Goal: Task Accomplishment & Management: Use online tool/utility

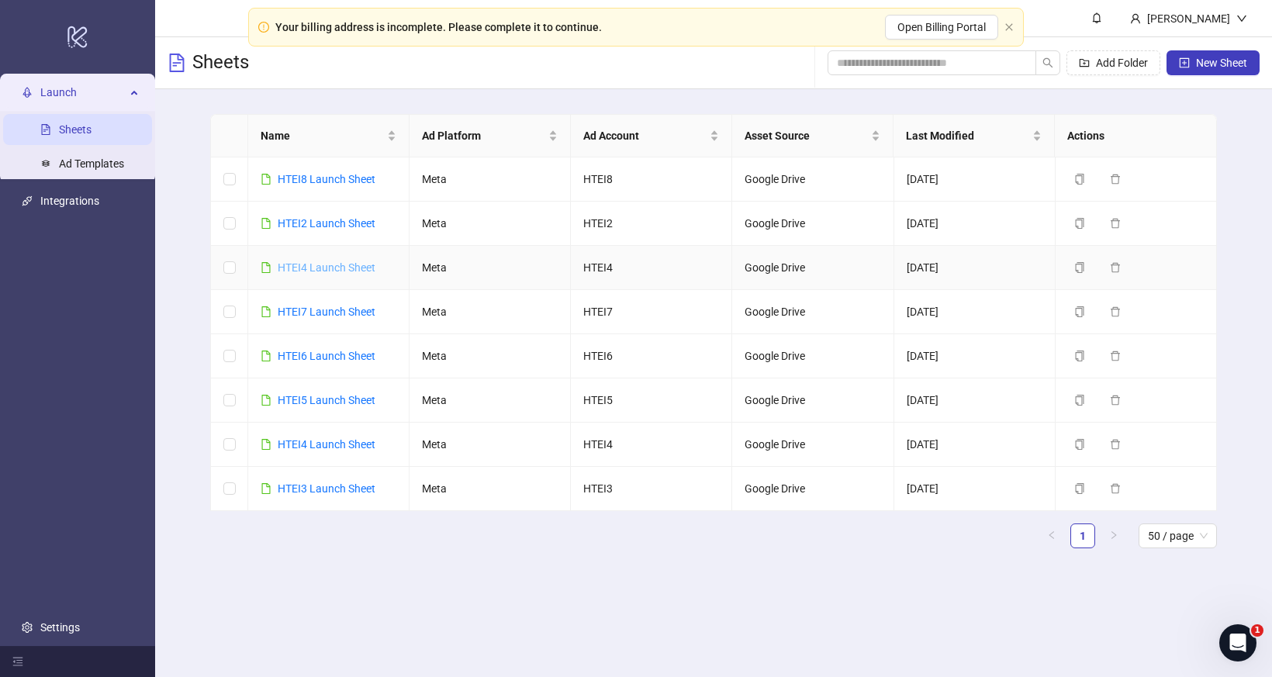
click at [340, 267] on link "HTEI4 Launch Sheet" at bounding box center [327, 267] width 98 height 12
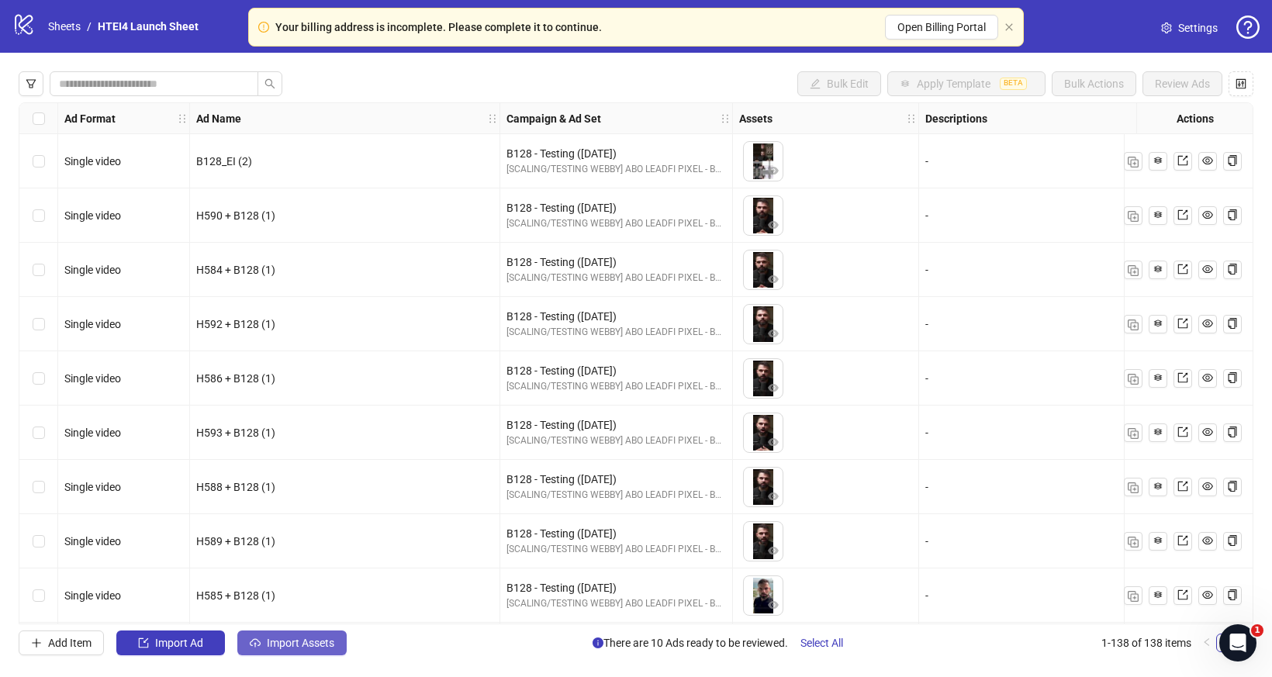
click at [299, 639] on span "Import Assets" at bounding box center [300, 643] width 67 height 12
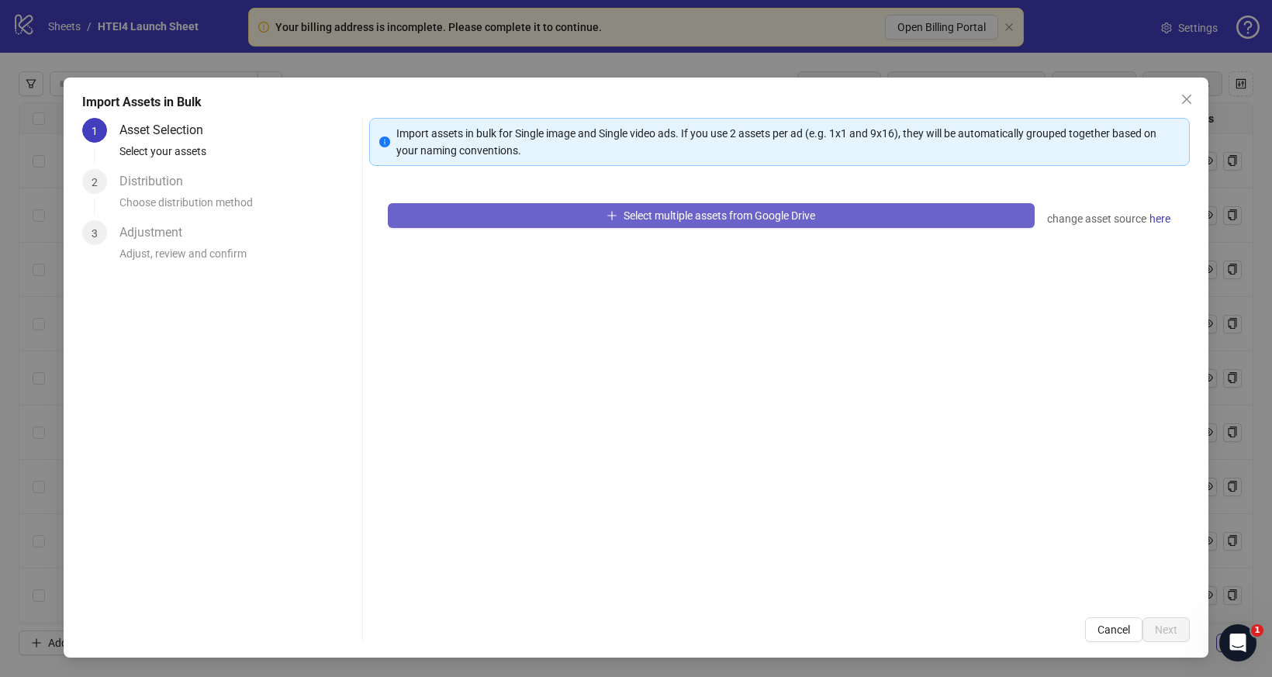
click at [529, 212] on button "Select multiple assets from Google Drive" at bounding box center [711, 215] width 647 height 25
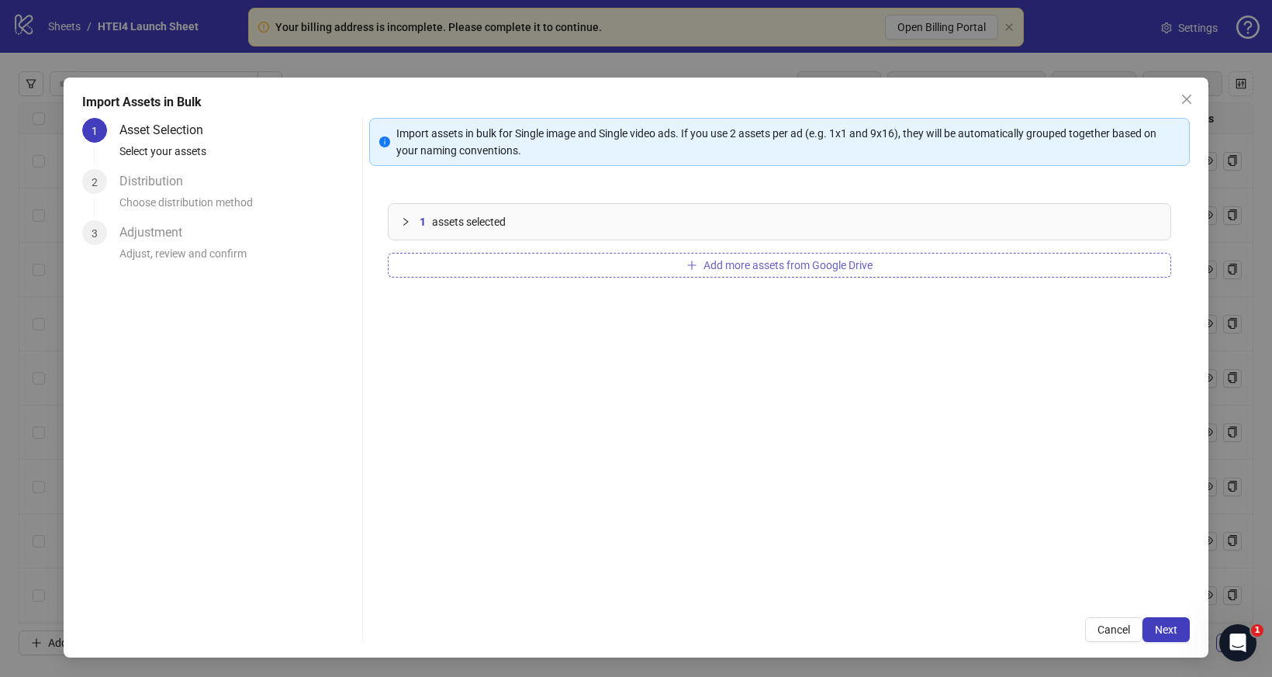
click at [450, 261] on button "Add more assets from Google Drive" at bounding box center [779, 265] width 783 height 25
click at [474, 268] on button "Add more assets from Google Drive" at bounding box center [779, 265] width 783 height 25
click at [450, 272] on button "Add more assets from Google Drive" at bounding box center [779, 265] width 783 height 25
click at [1163, 630] on span "Next" at bounding box center [1166, 629] width 22 height 12
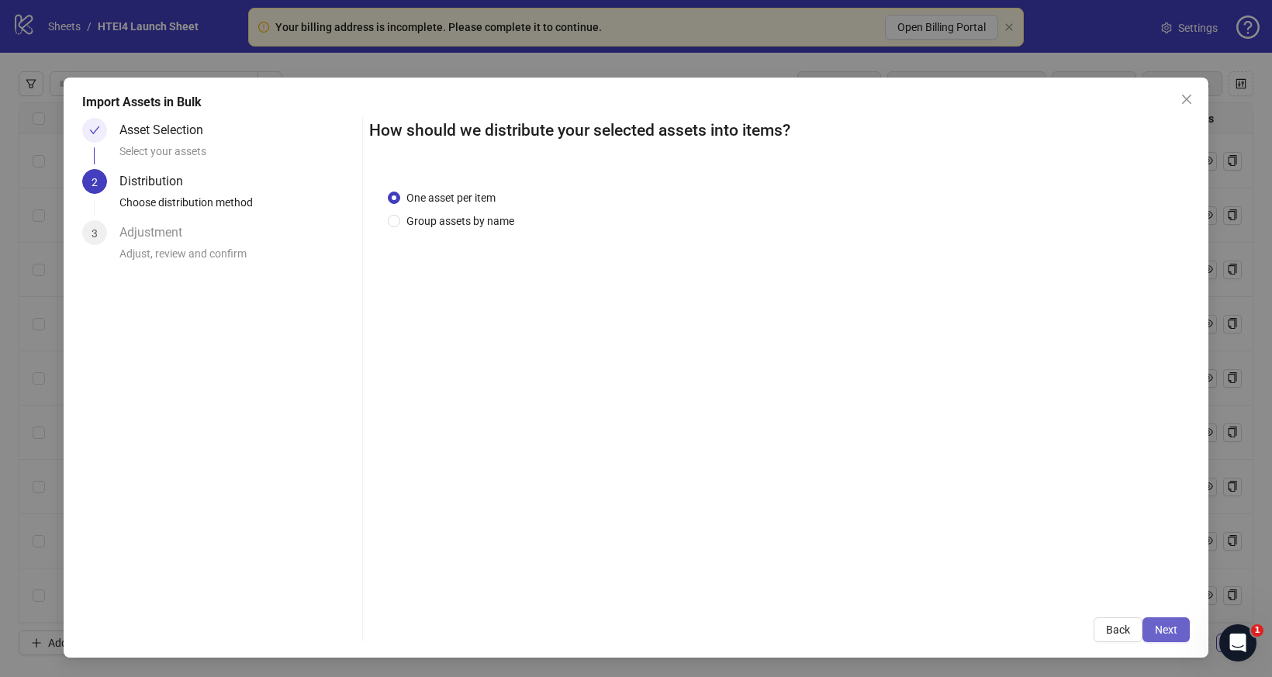
click at [1170, 627] on span "Next" at bounding box center [1166, 629] width 22 height 12
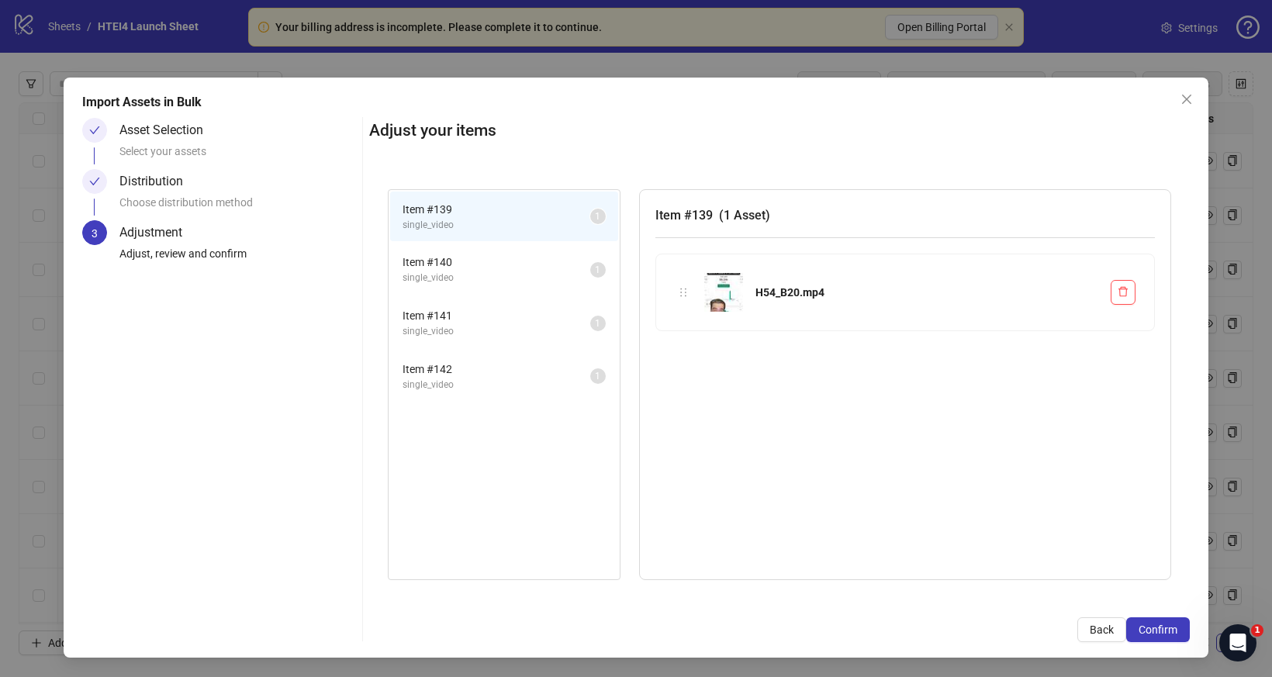
click at [1170, 627] on span "Confirm" at bounding box center [1157, 629] width 39 height 12
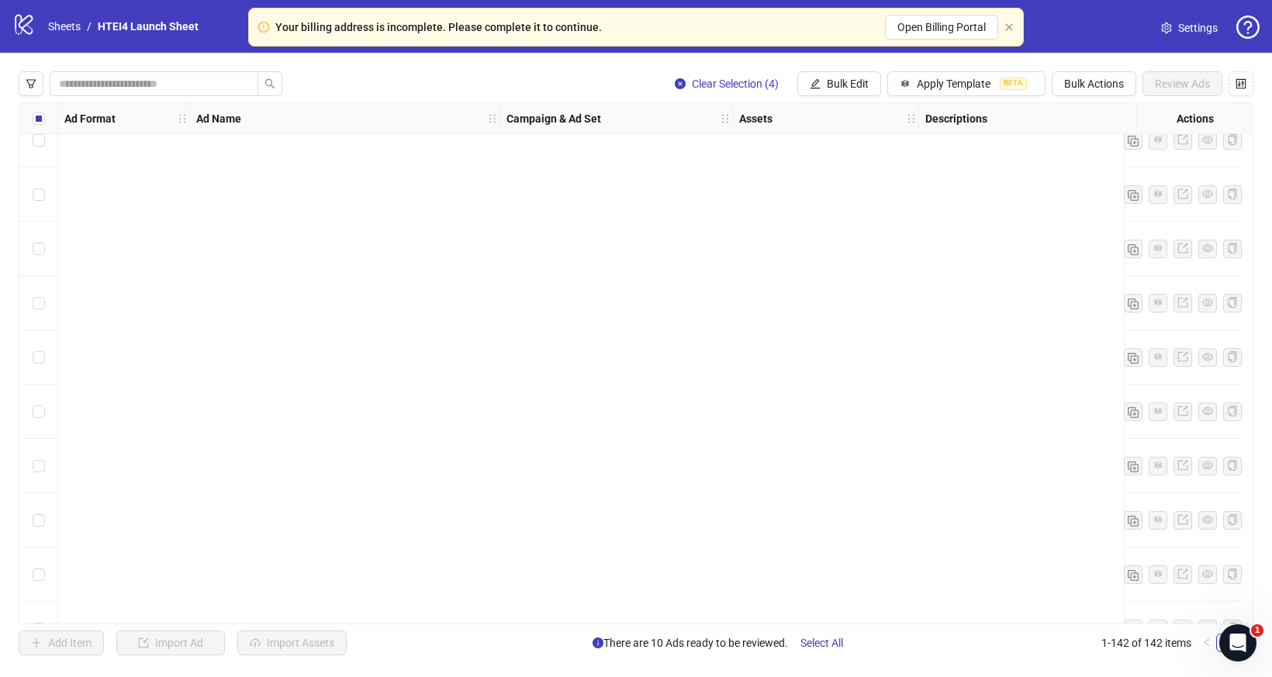
scroll to position [7225, 0]
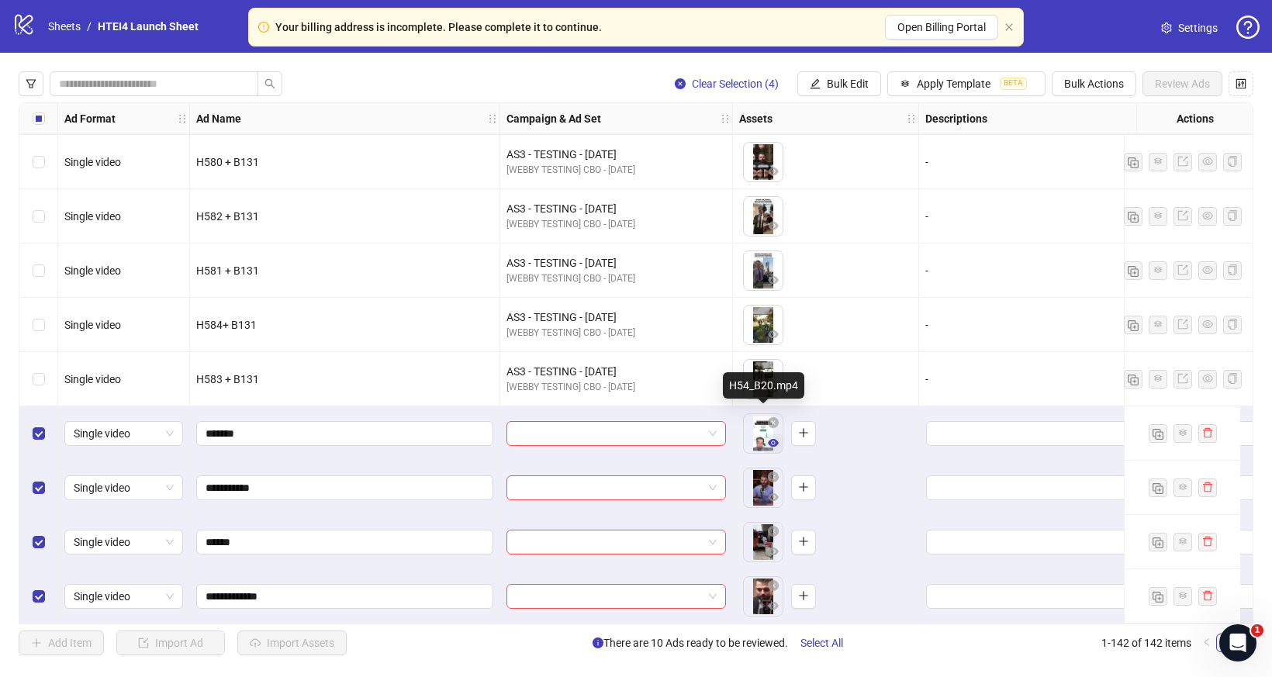
click at [774, 438] on icon "eye" at bounding box center [773, 442] width 11 height 11
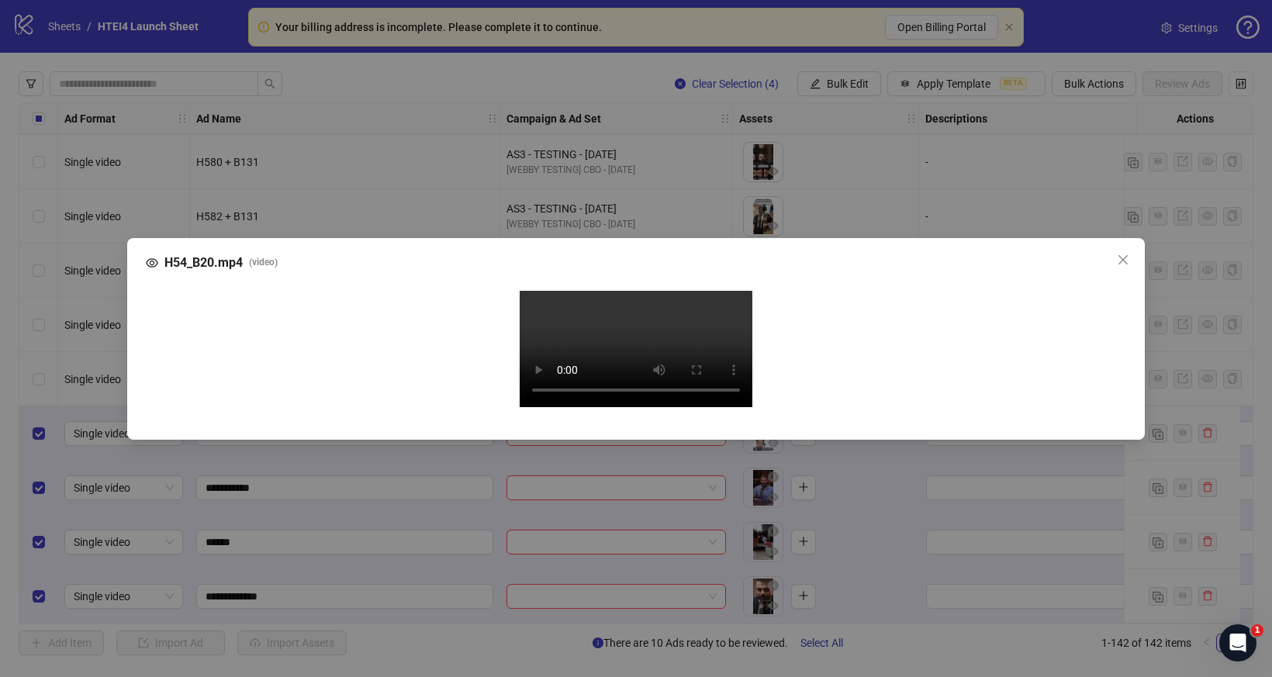
click at [137, 417] on div "H54_B20.mp4 ( video ) Your browser does not support the video tag." at bounding box center [635, 339] width 1017 height 202
click at [106, 417] on div "H54_B20.mp4 ( video ) Your browser does not support the video tag." at bounding box center [636, 338] width 1272 height 677
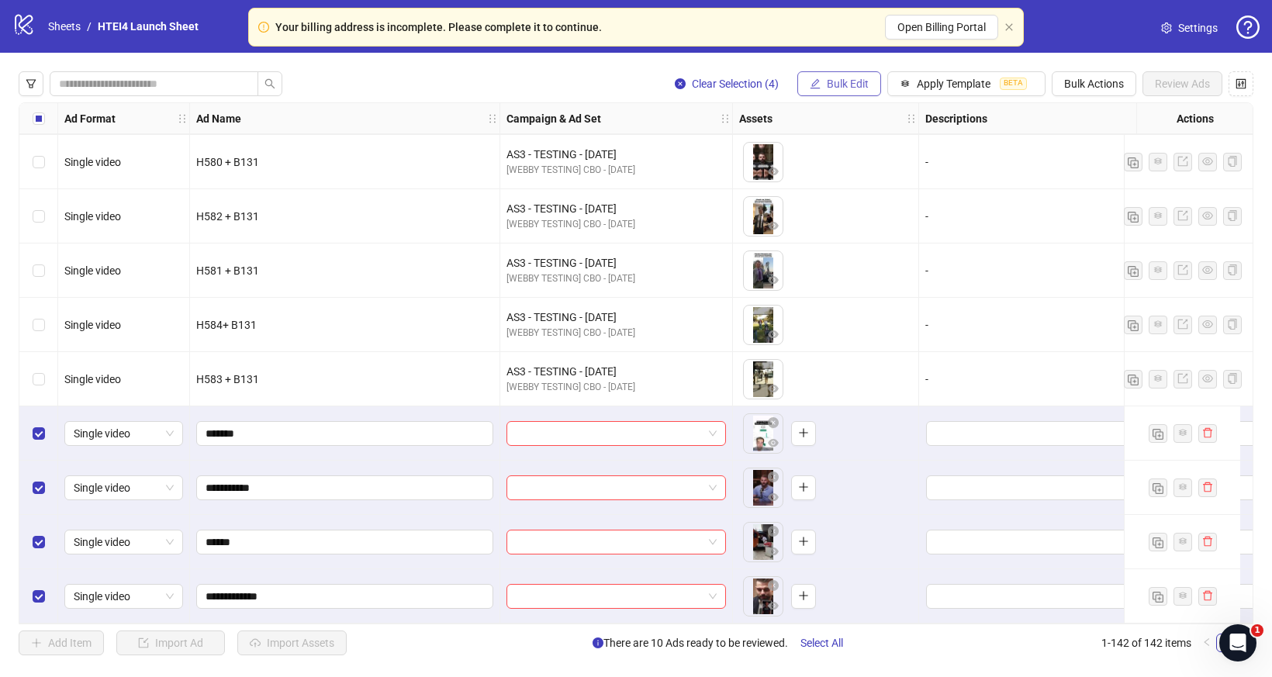
click at [873, 86] on button "Bulk Edit" at bounding box center [839, 83] width 84 height 25
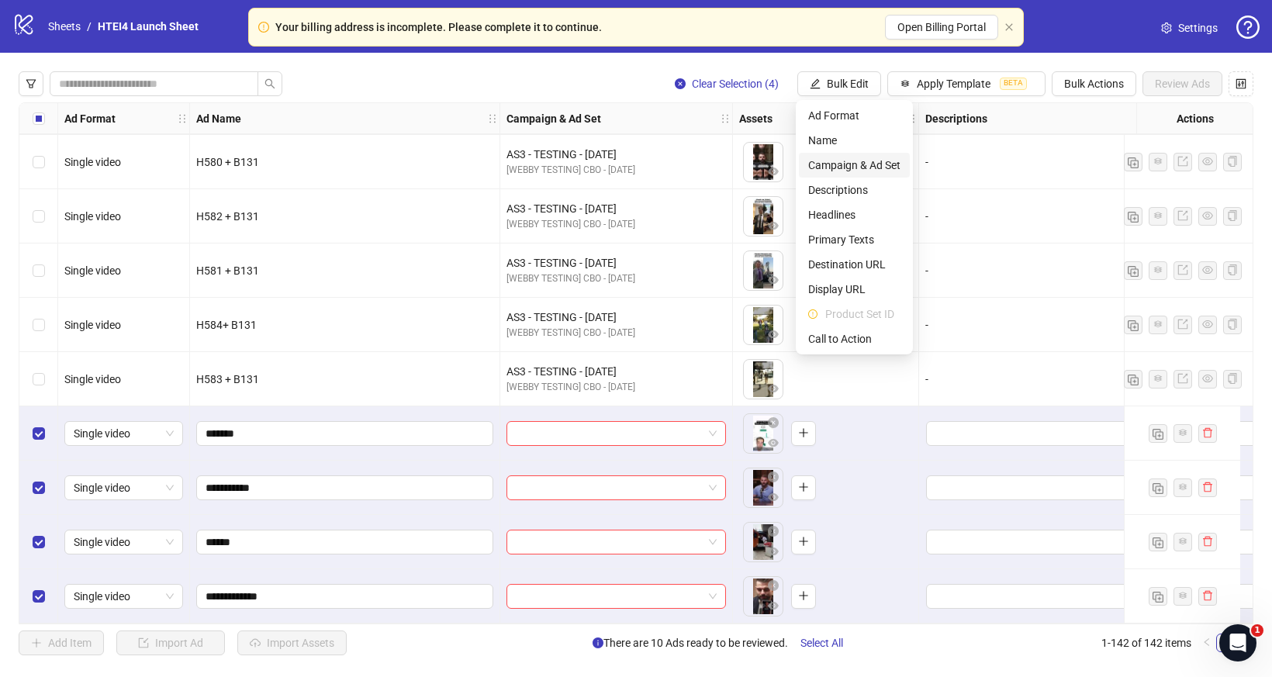
click at [862, 157] on span "Campaign & Ad Set" at bounding box center [854, 165] width 92 height 17
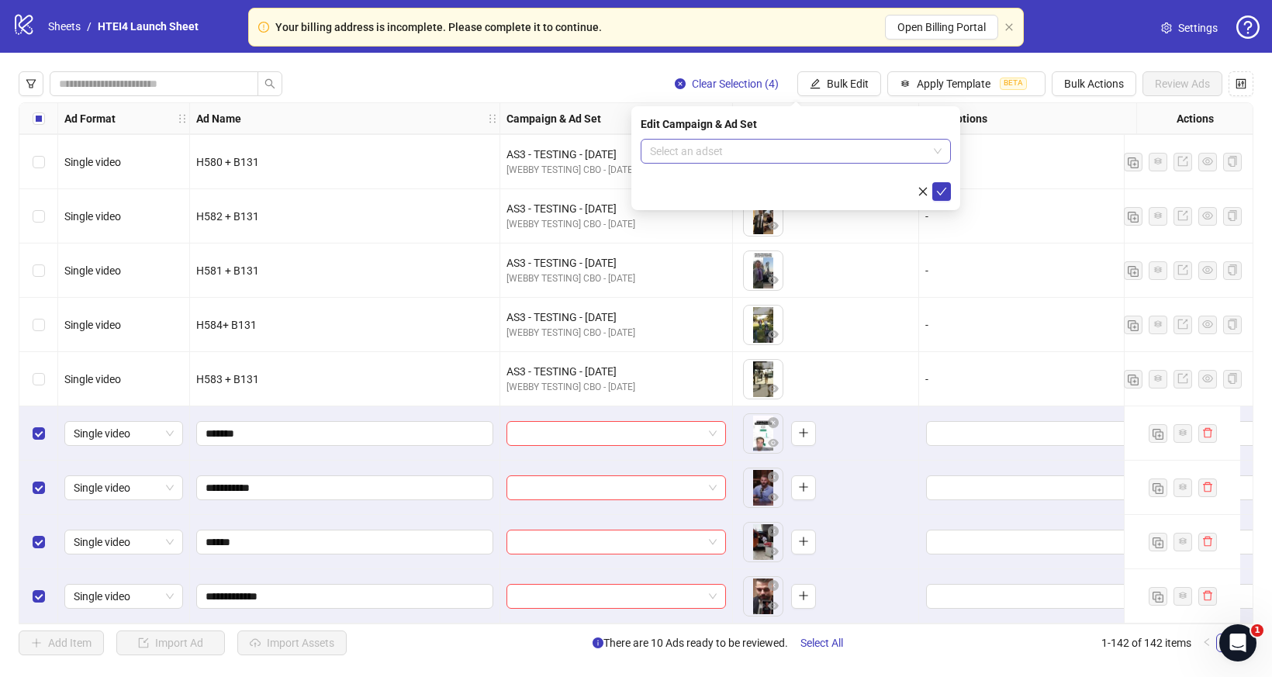
click at [761, 157] on input "search" at bounding box center [789, 151] width 278 height 23
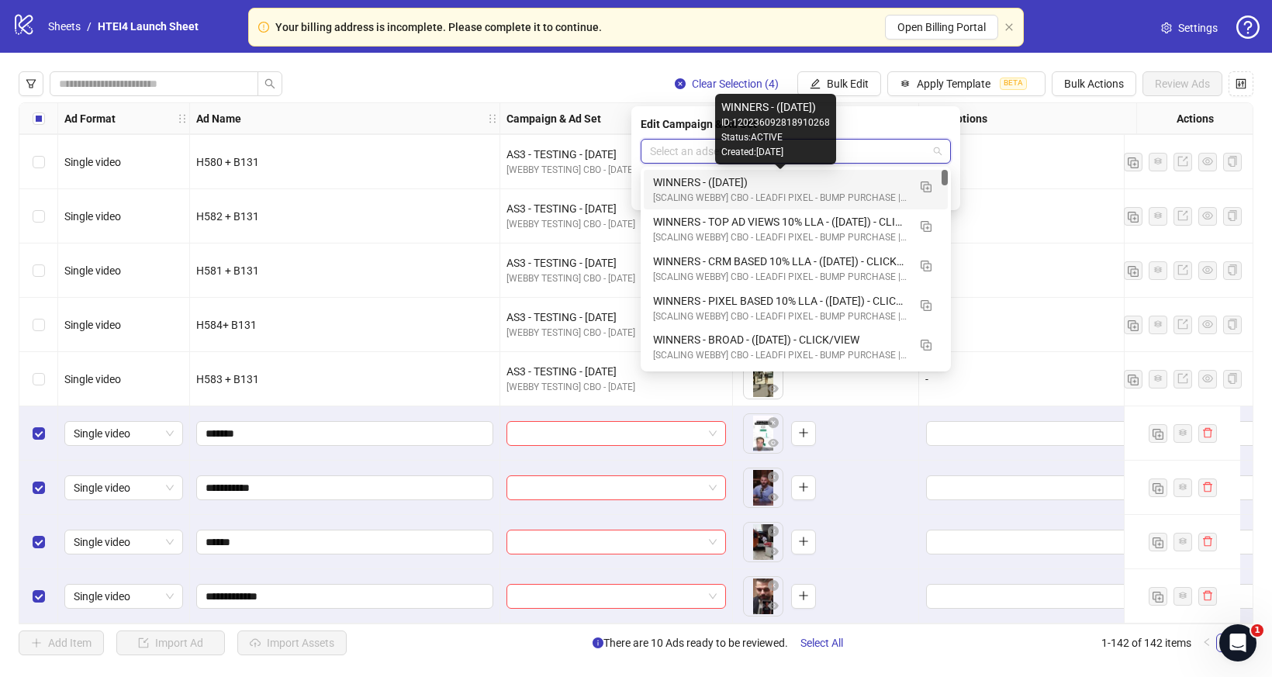
click at [743, 179] on div "WINNERS - ([DATE])" at bounding box center [780, 182] width 254 height 17
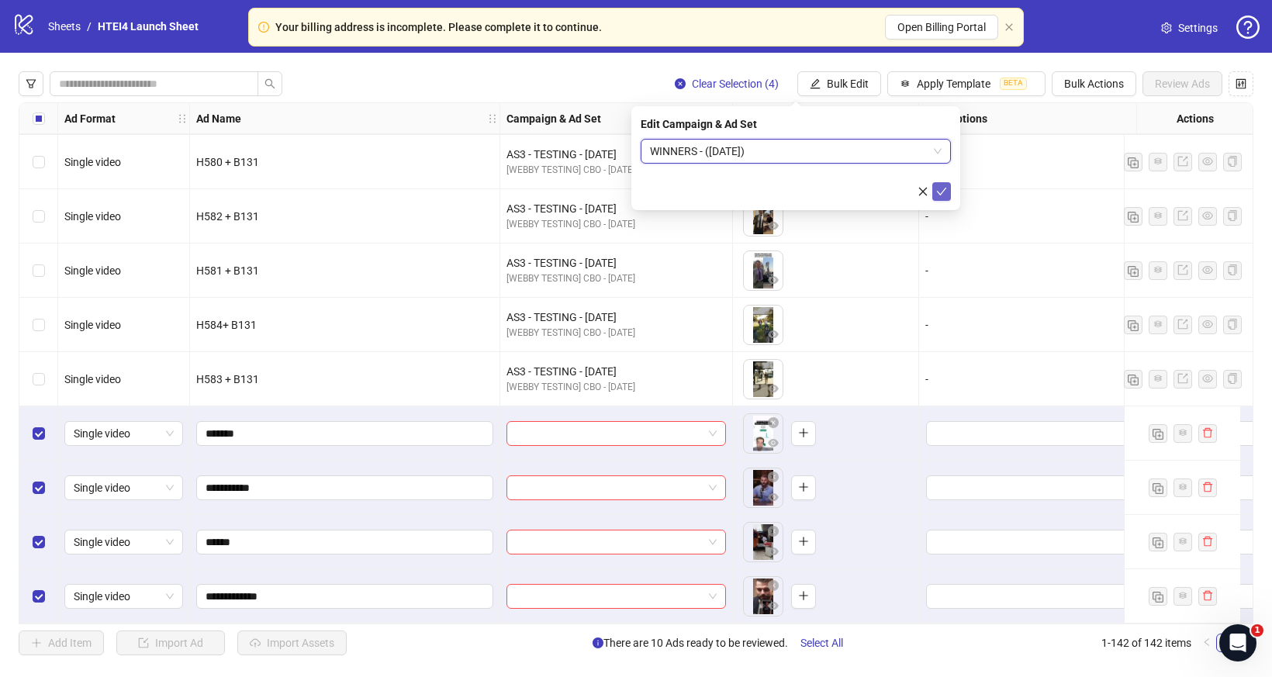
click at [936, 188] on icon "check" at bounding box center [941, 191] width 11 height 11
click at [1010, 77] on button "Apply Template BETA" at bounding box center [966, 83] width 158 height 25
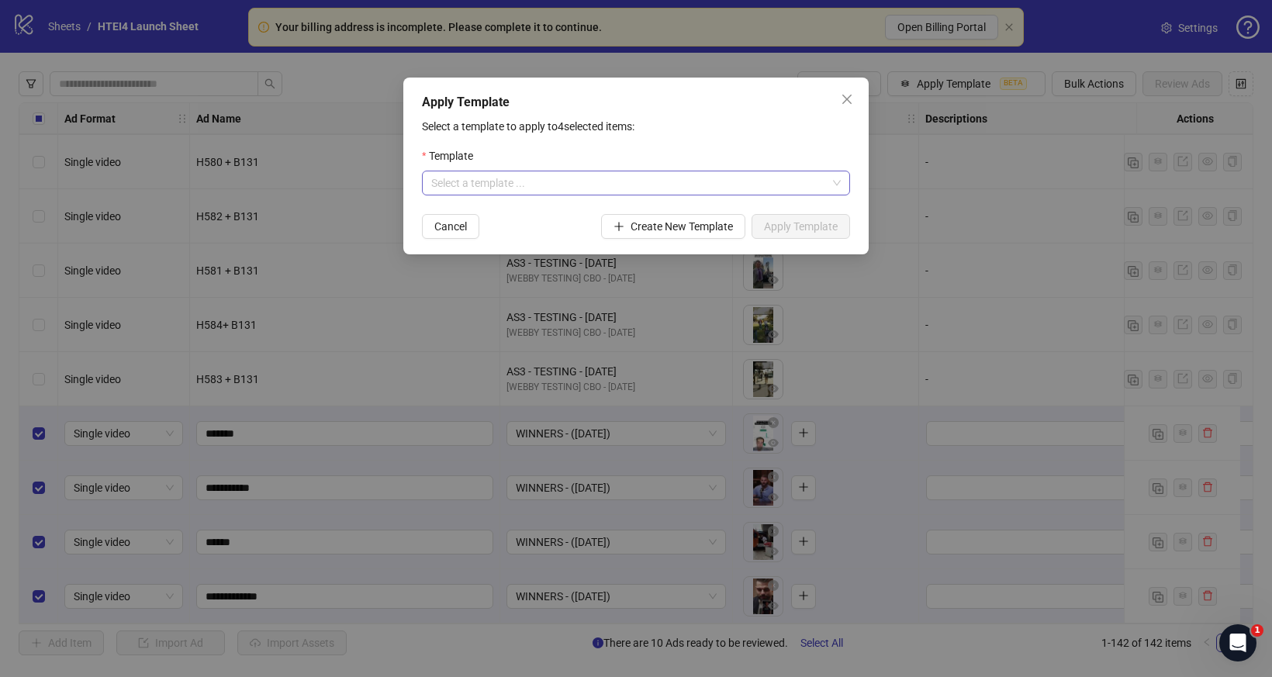
click at [734, 184] on input "search" at bounding box center [628, 182] width 395 height 23
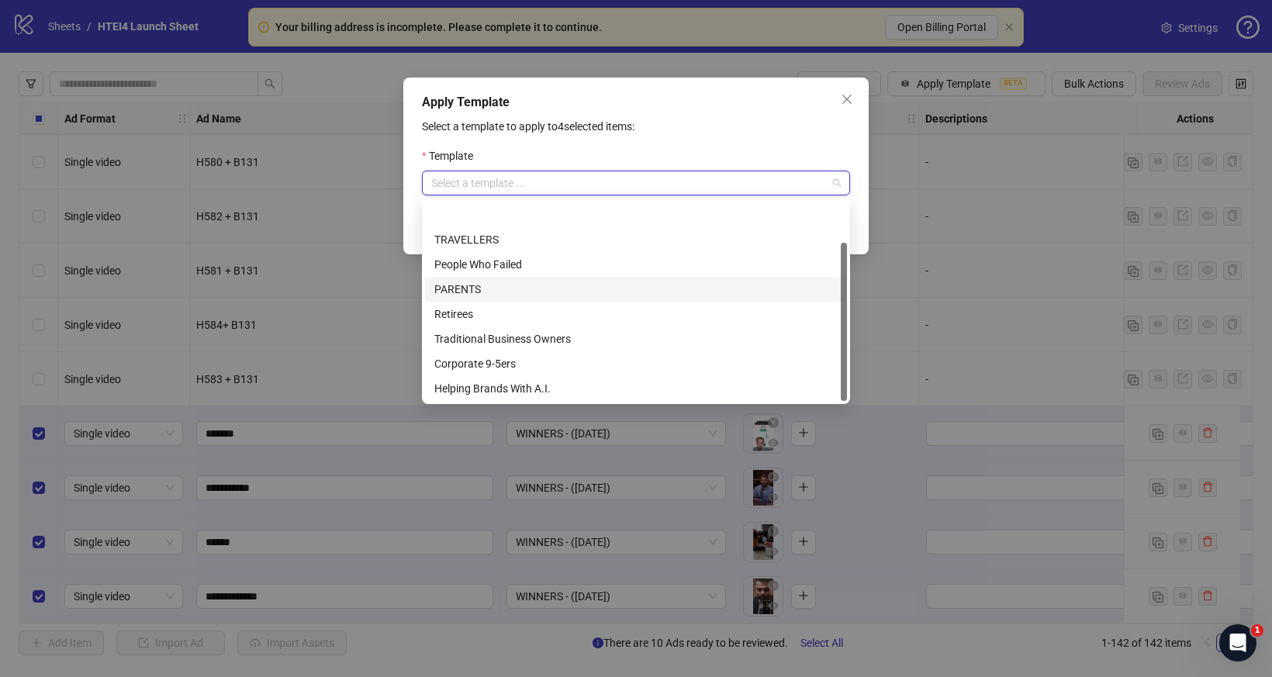
scroll to position [50, 0]
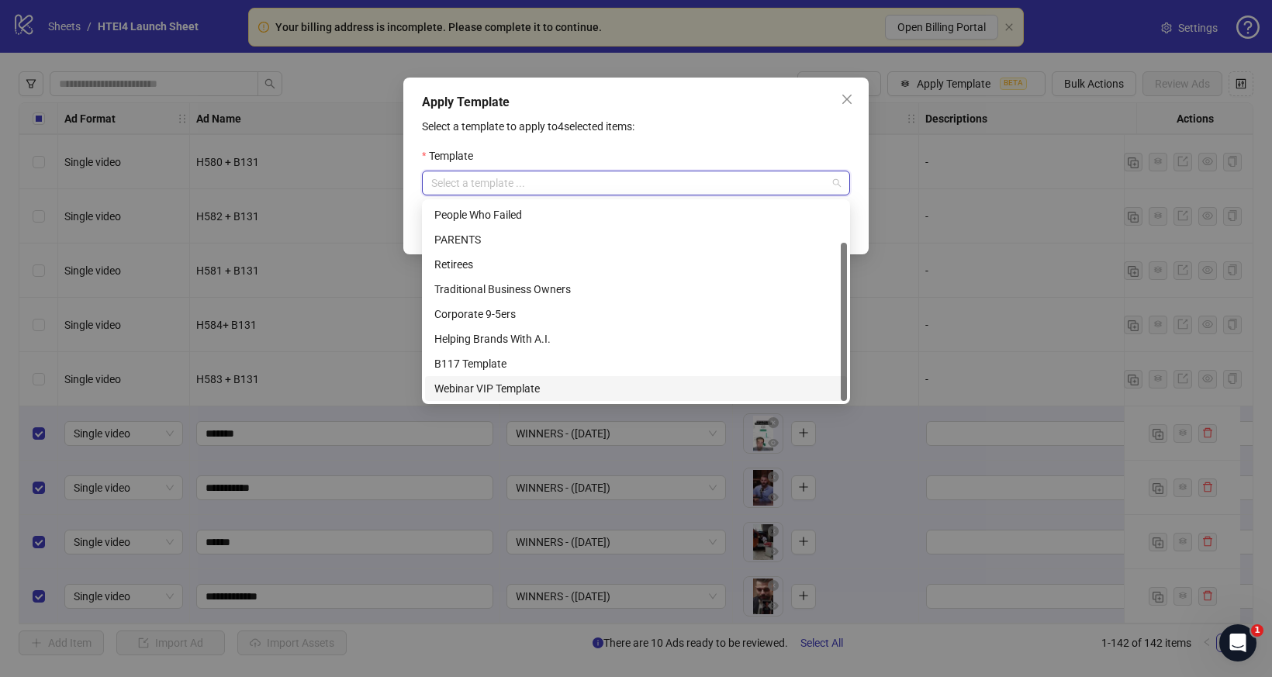
click at [633, 378] on div "Webinar VIP Template" at bounding box center [636, 388] width 422 height 25
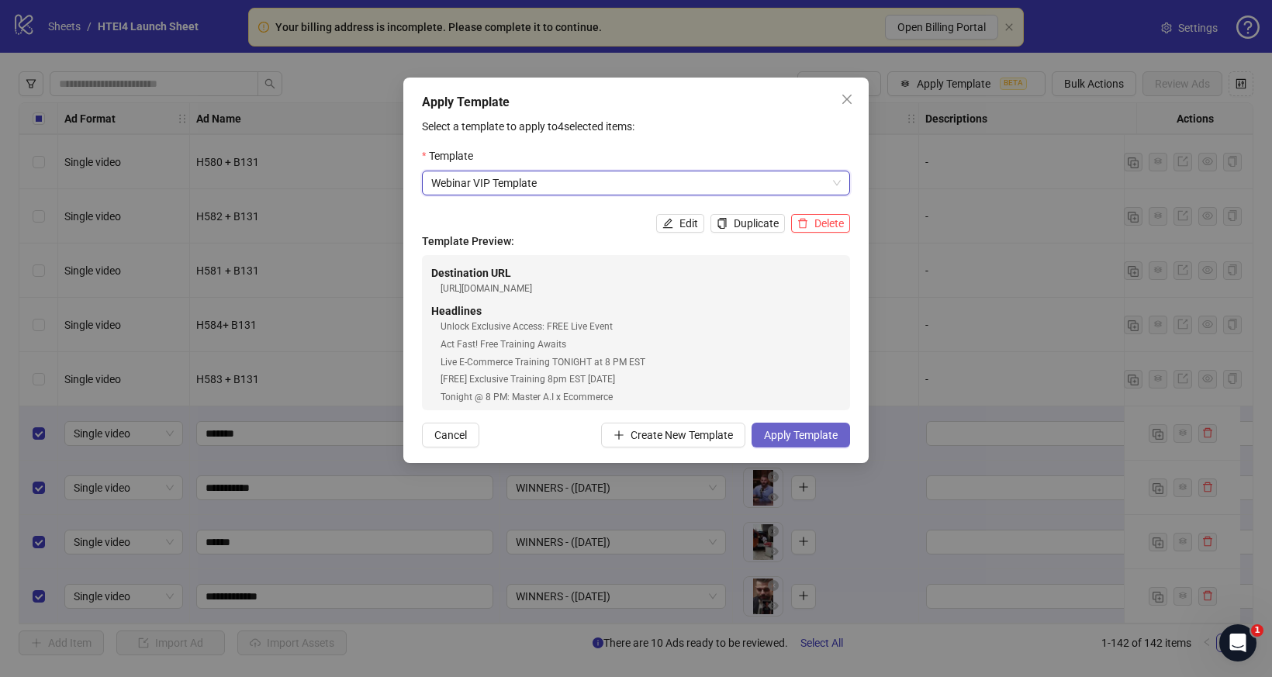
click at [796, 440] on span "Apply Template" at bounding box center [801, 435] width 74 height 12
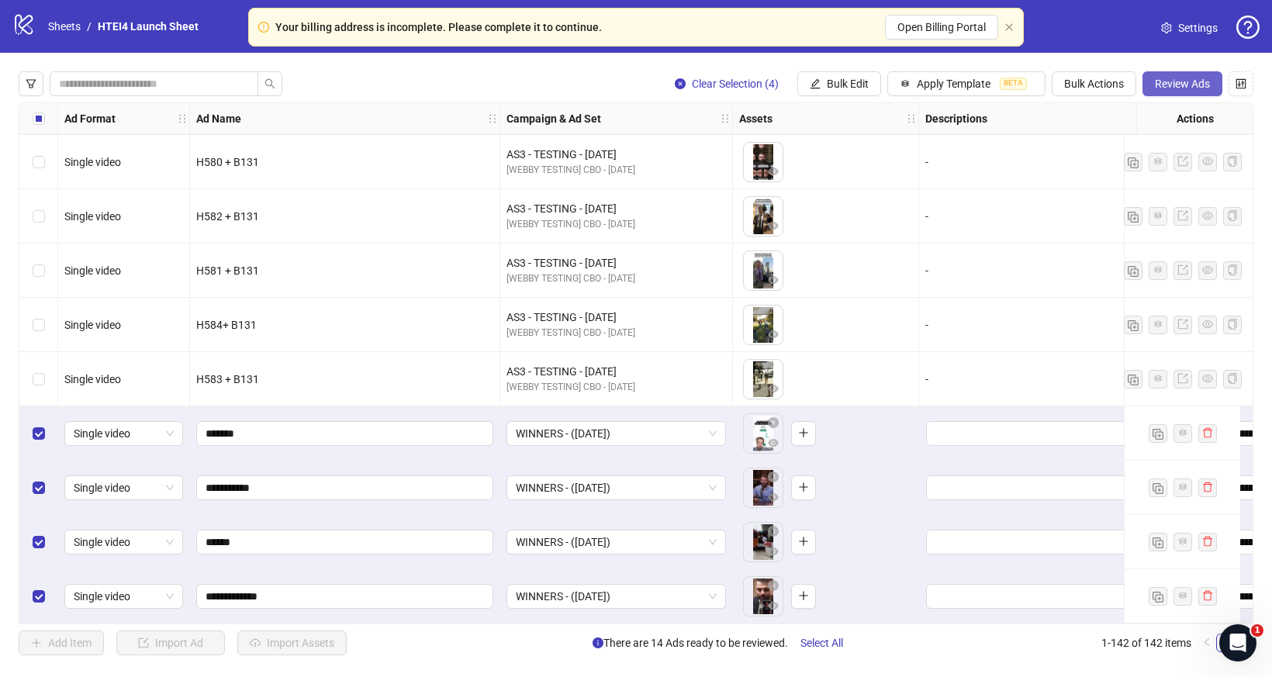
click at [1197, 82] on span "Review Ads" at bounding box center [1182, 84] width 55 height 12
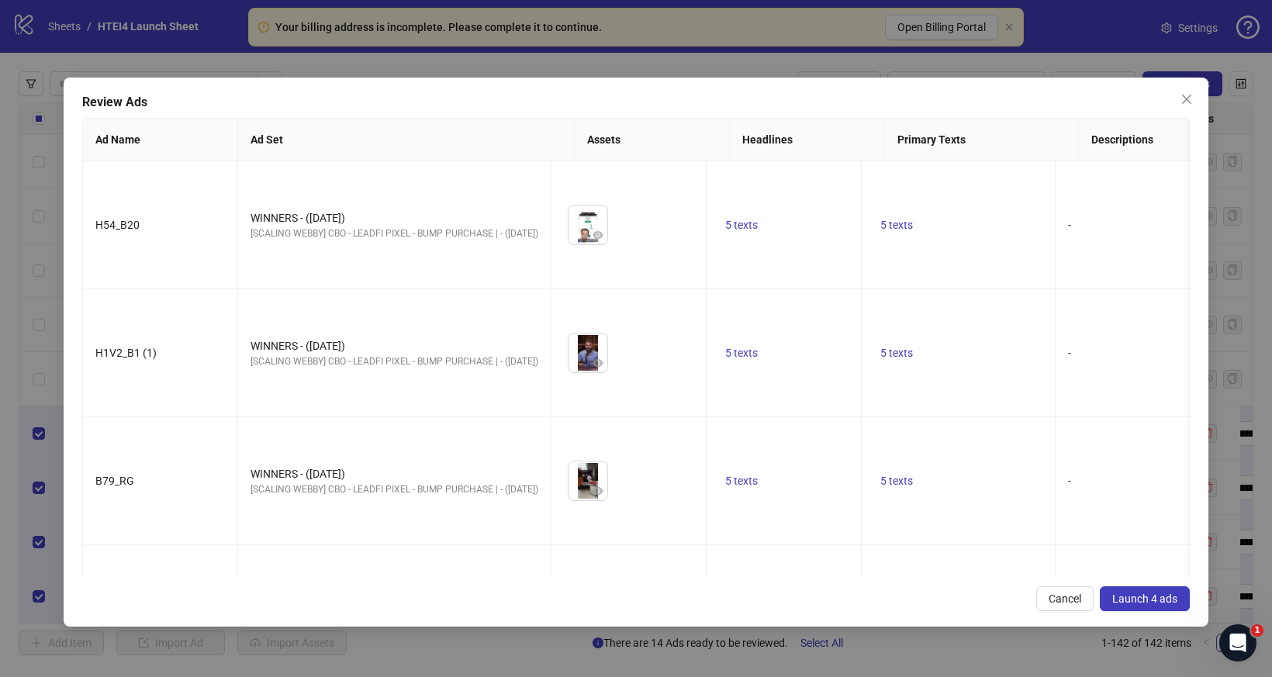
click at [1130, 597] on span "Launch 4 ads" at bounding box center [1144, 598] width 65 height 12
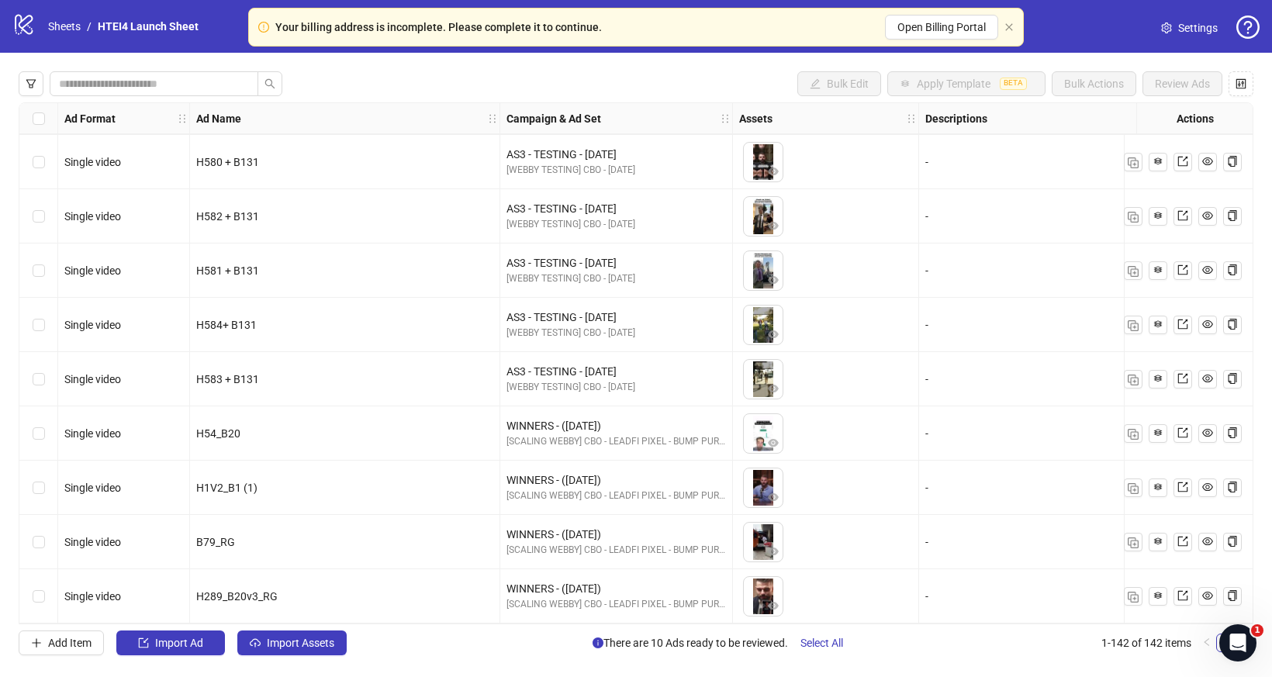
click at [27, 589] on div "Select row 142" at bounding box center [38, 596] width 39 height 54
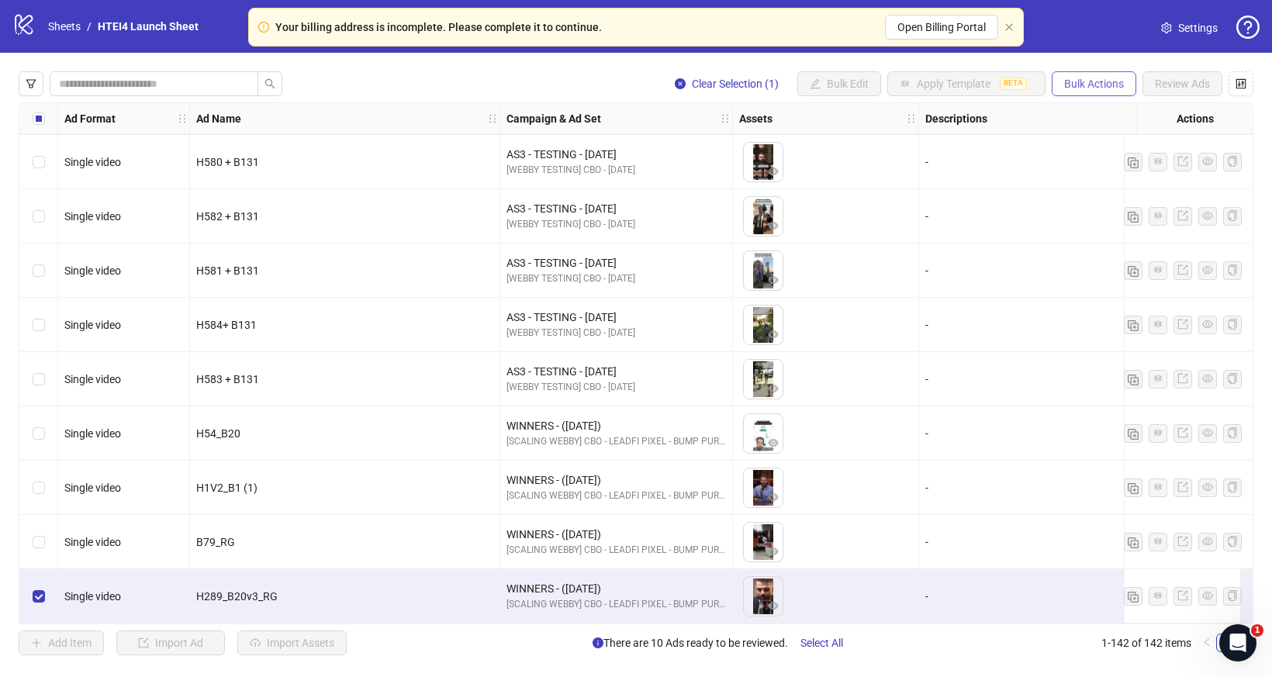
click at [1100, 81] on span "Bulk Actions" at bounding box center [1094, 84] width 60 height 12
click at [1097, 162] on span "Duplicate with assets" at bounding box center [1115, 165] width 106 height 17
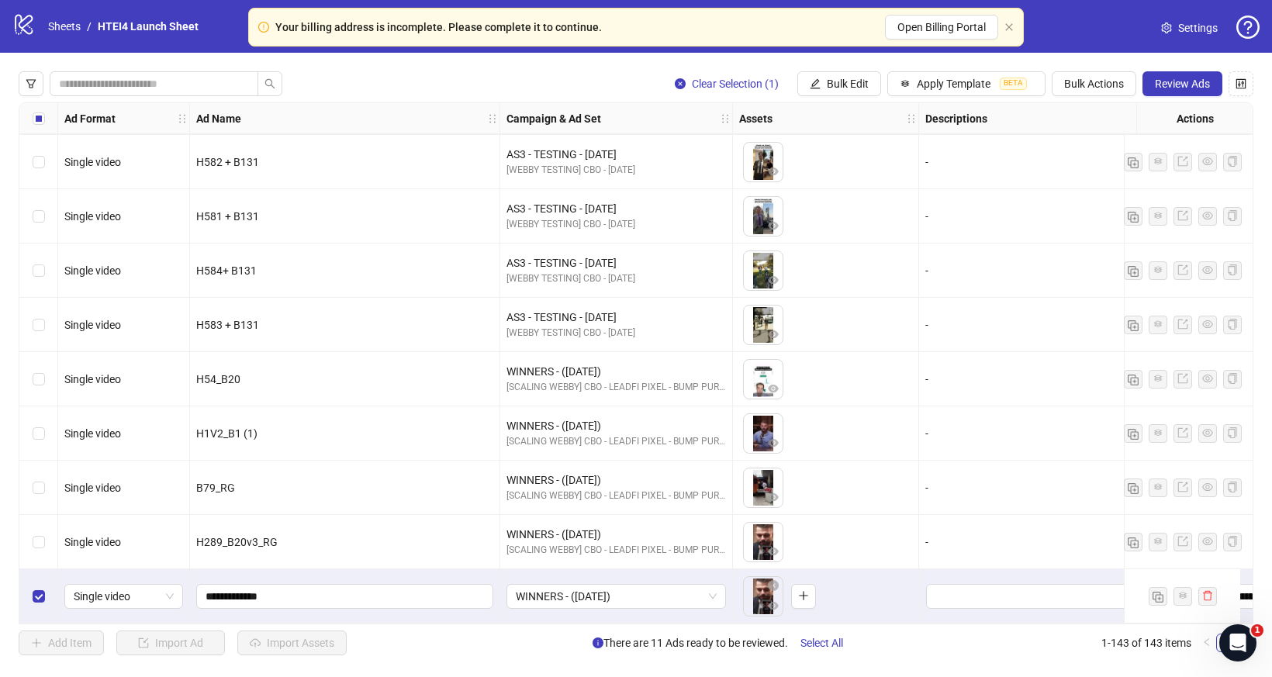
scroll to position [7280, 0]
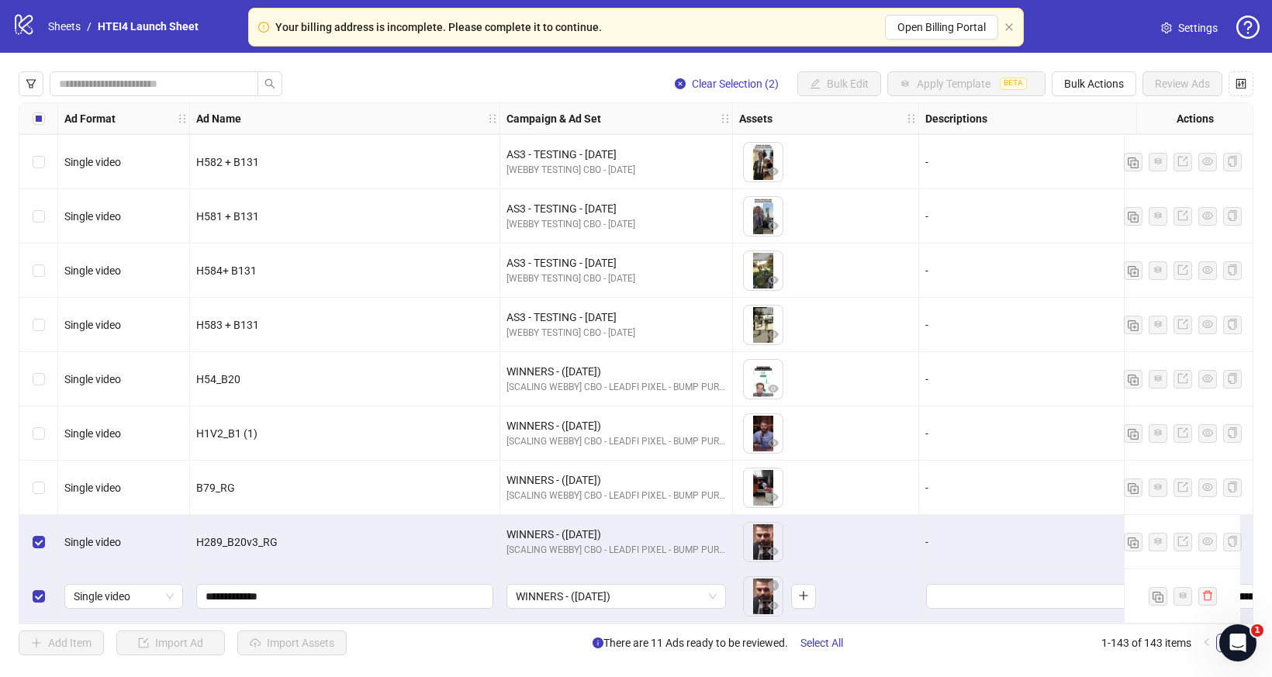
click at [334, 575] on div "**********" at bounding box center [345, 596] width 310 height 54
click at [334, 588] on input "**********" at bounding box center [343, 596] width 275 height 17
click at [773, 581] on icon "close-circle" at bounding box center [773, 585] width 11 height 11
click at [761, 593] on icon "plus" at bounding box center [761, 595] width 11 height 11
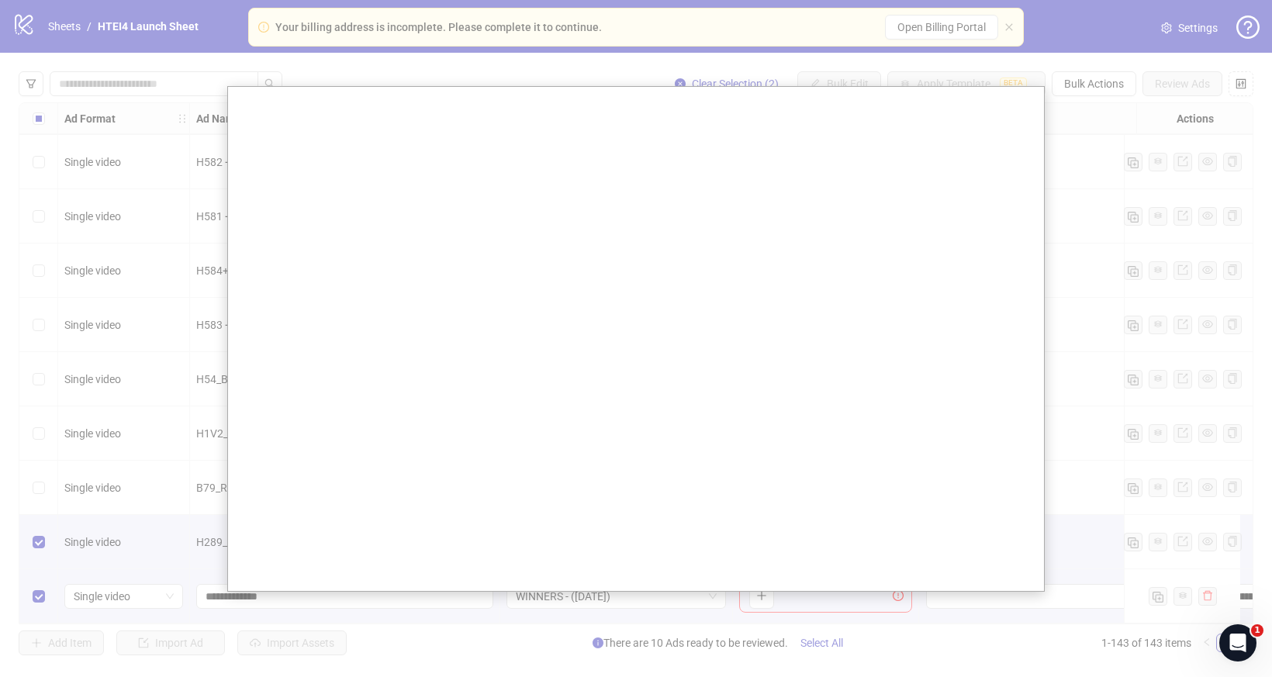
click at [99, 392] on div at bounding box center [636, 338] width 1272 height 677
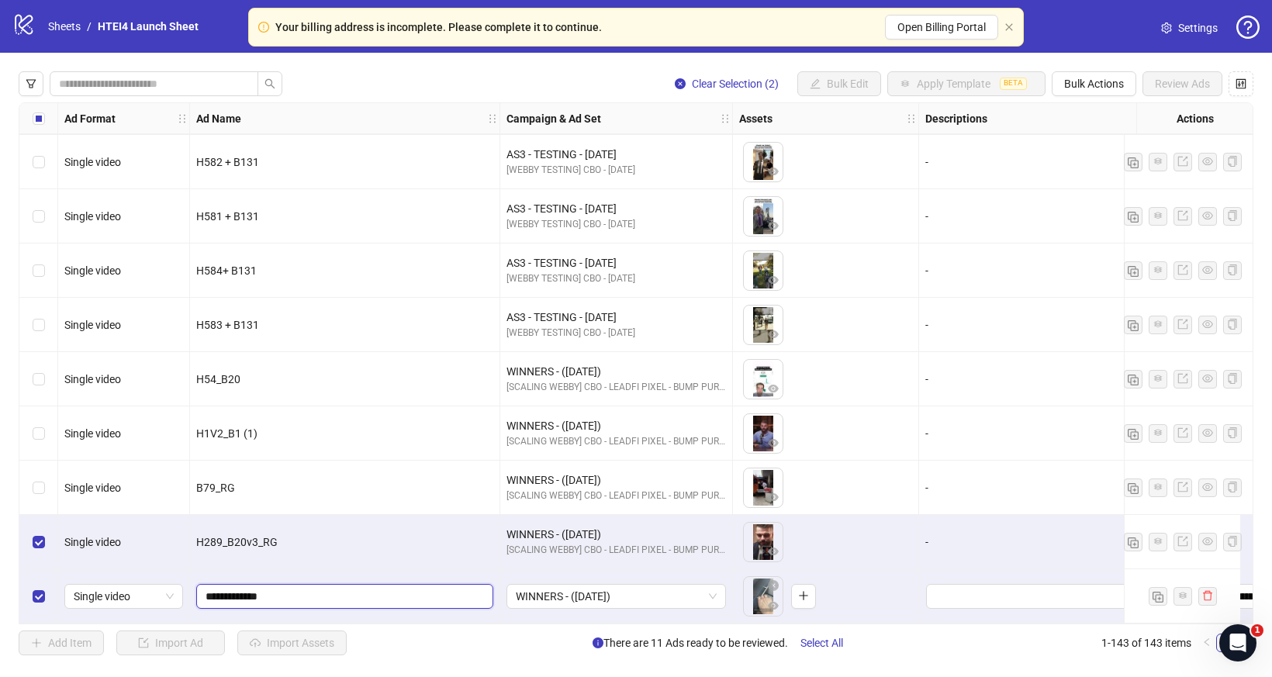
click at [353, 588] on input "**********" at bounding box center [343, 596] width 275 height 17
paste input "*"
paste input "**********"
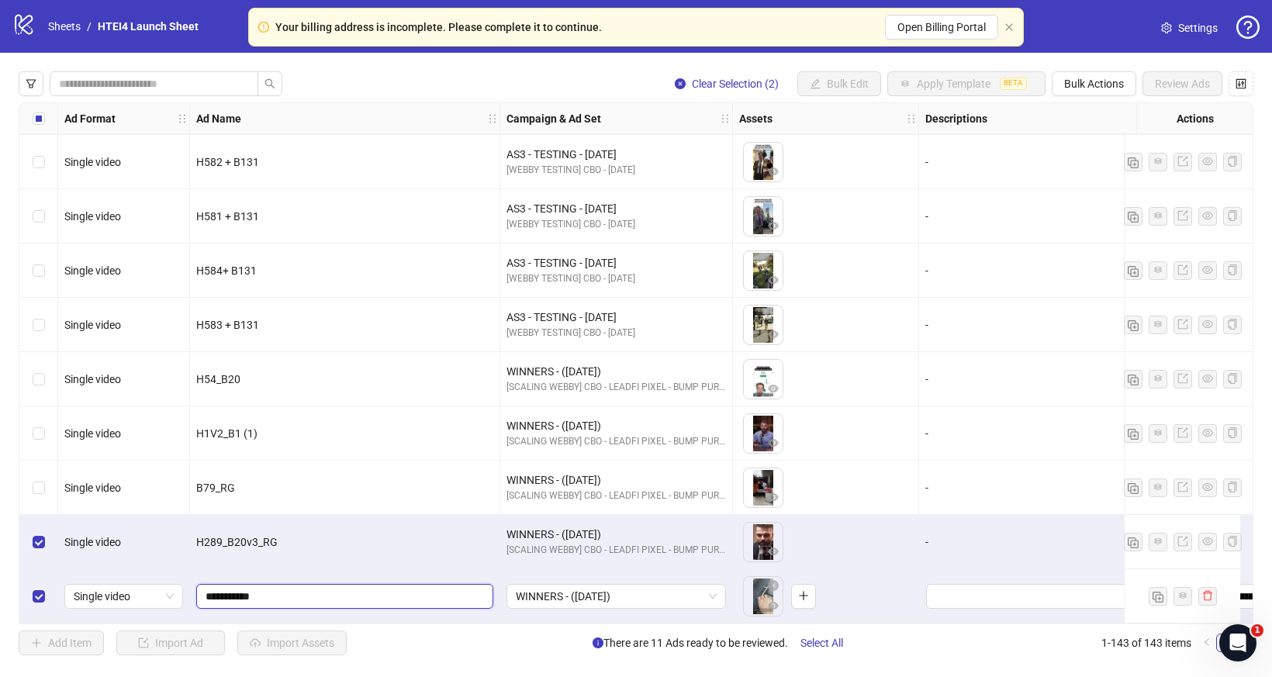
type input "**********"
drag, startPoint x: 45, startPoint y: 537, endPoint x: 79, endPoint y: 518, distance: 38.9
click at [45, 537] on div "Select row 142" at bounding box center [38, 542] width 39 height 54
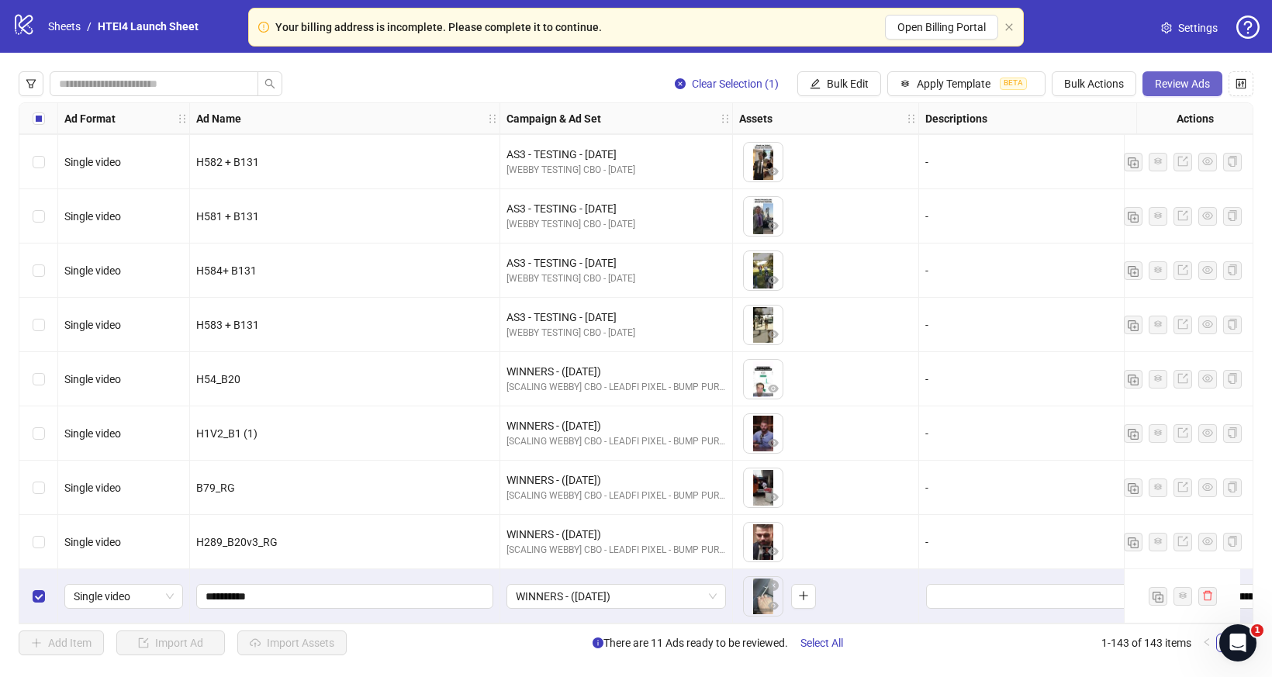
click at [1165, 92] on button "Review Ads" at bounding box center [1182, 83] width 80 height 25
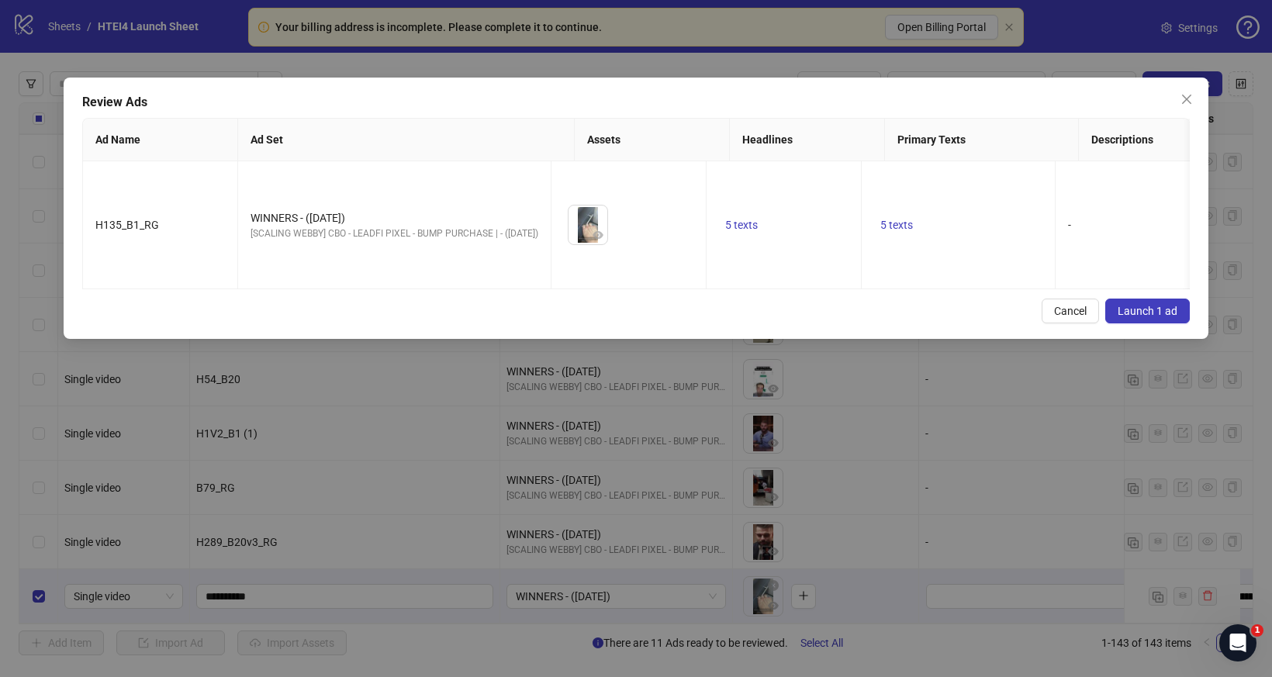
click at [1135, 305] on span "Launch 1 ad" at bounding box center [1147, 311] width 60 height 12
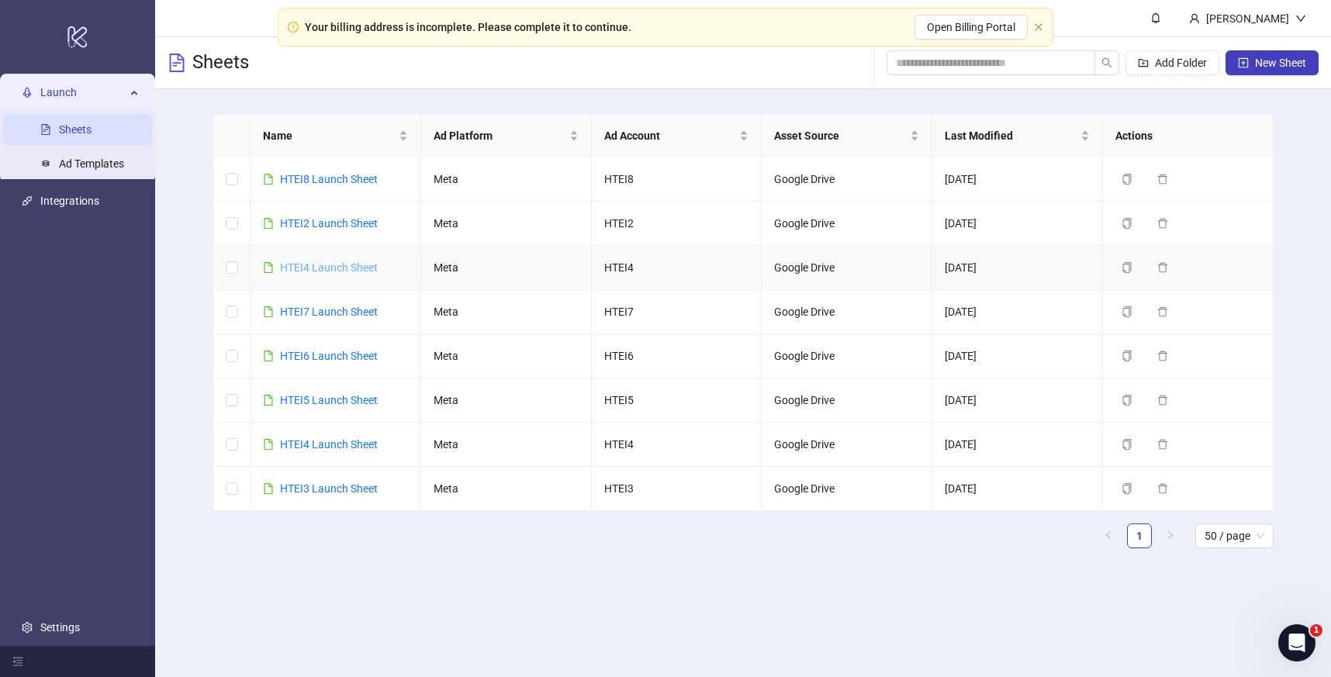
click at [323, 271] on link "HTEI4 Launch Sheet" at bounding box center [329, 267] width 98 height 12
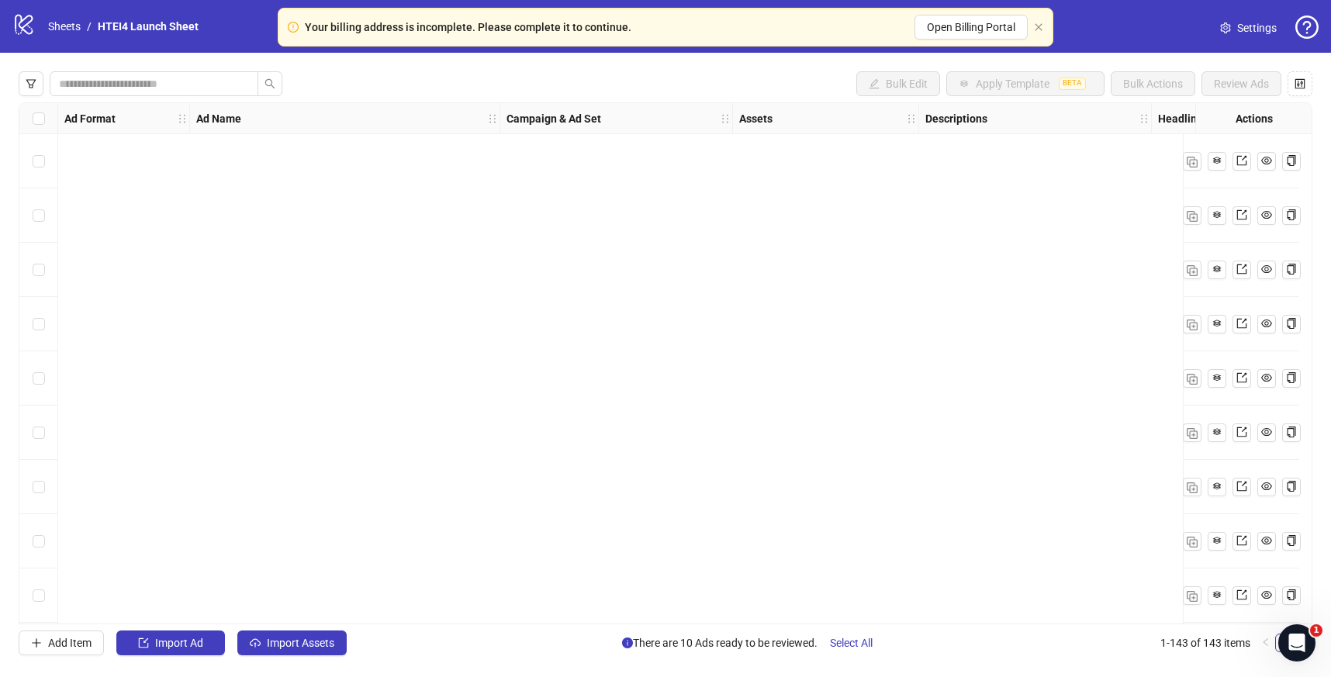
scroll to position [2010, 0]
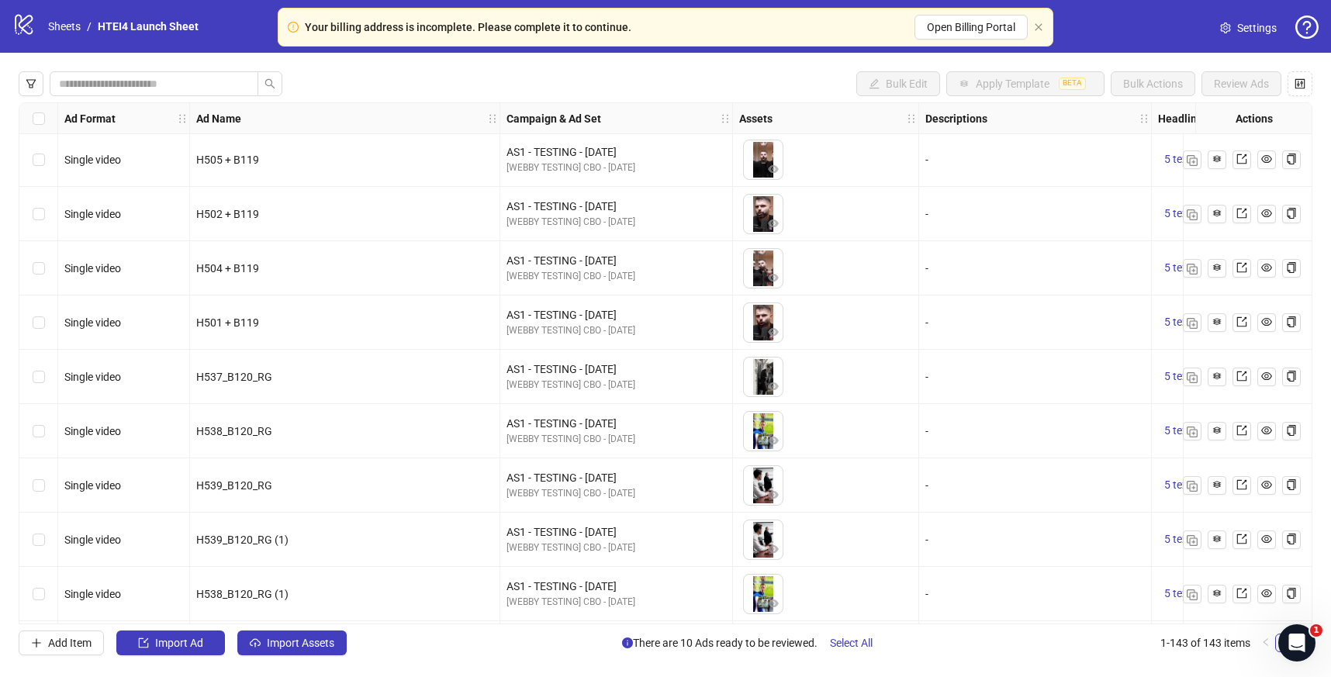
click at [320, 667] on div "Bulk Edit Apply Template BETA Bulk Actions Review Ads Ad Format Ad Name Campaig…" at bounding box center [665, 363] width 1331 height 621
click at [320, 651] on button "Import Assets" at bounding box center [291, 642] width 109 height 25
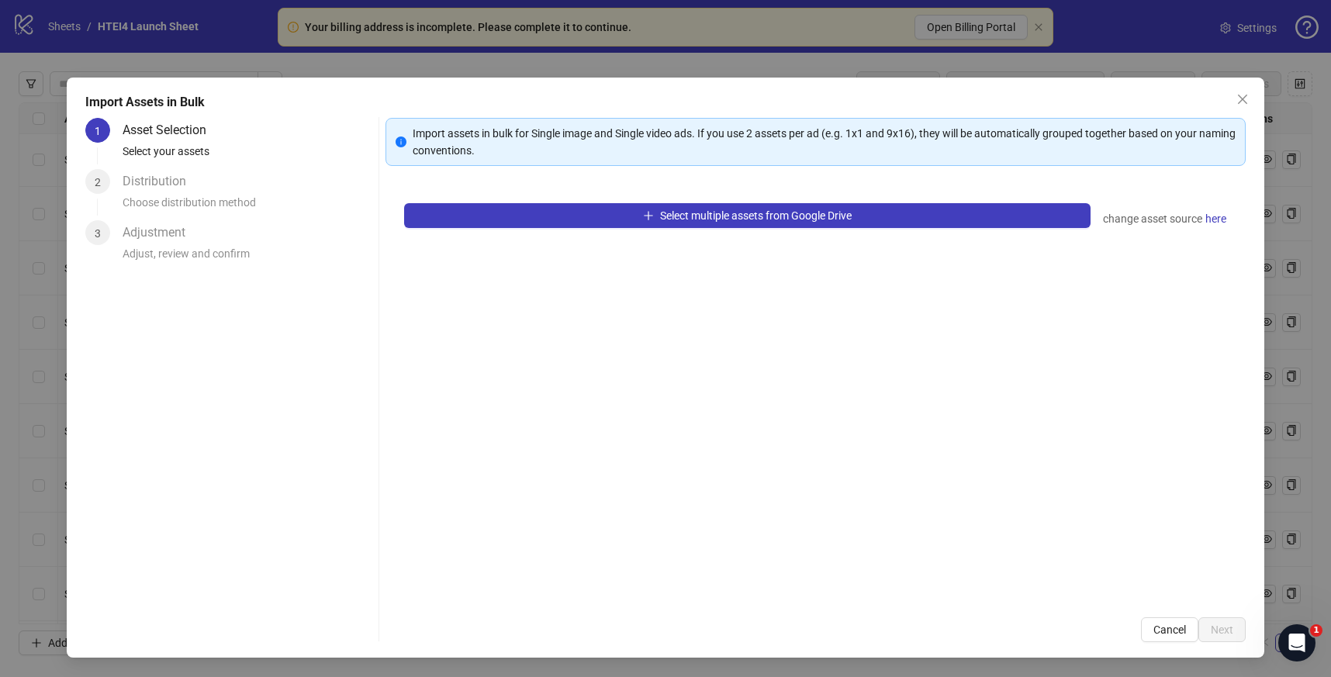
click at [877, 230] on div "Select multiple assets from Google Drive change asset source here" at bounding box center [815, 392] width 861 height 414
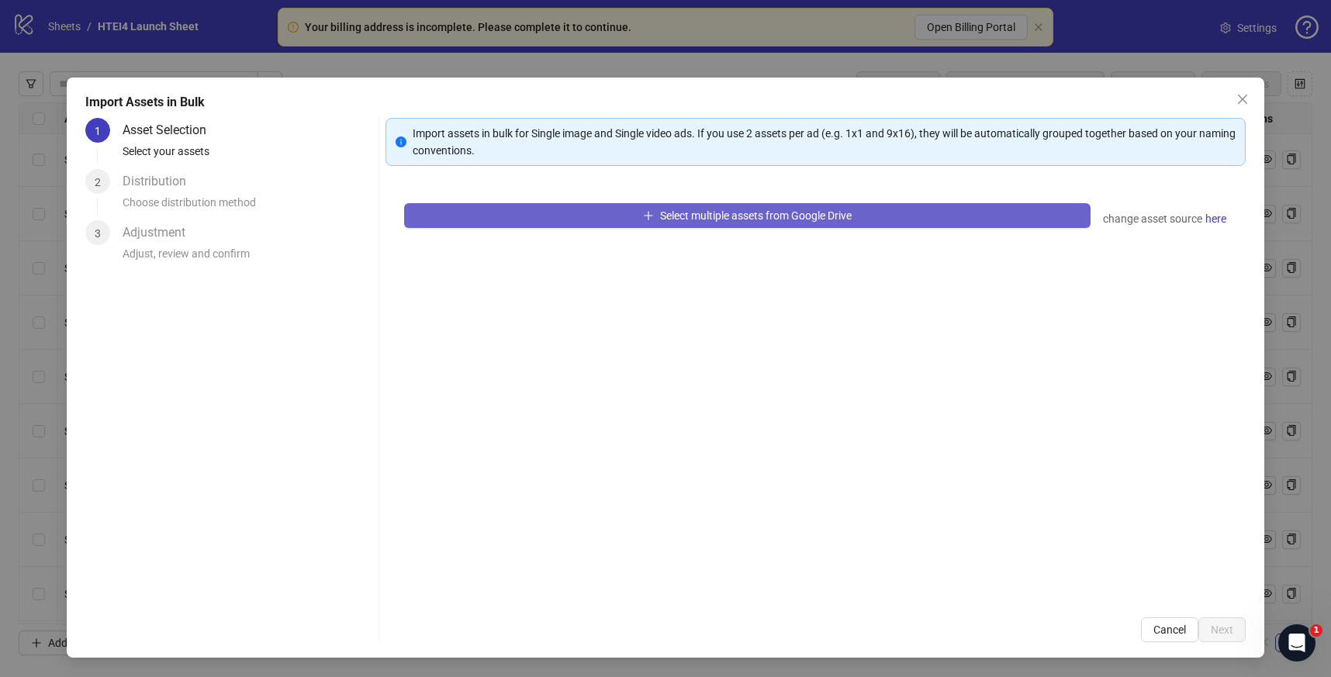
click at [870, 222] on button "Select multiple assets from Google Drive" at bounding box center [747, 215] width 687 height 25
click at [581, 218] on button "Select multiple assets from Google Drive" at bounding box center [747, 215] width 687 height 25
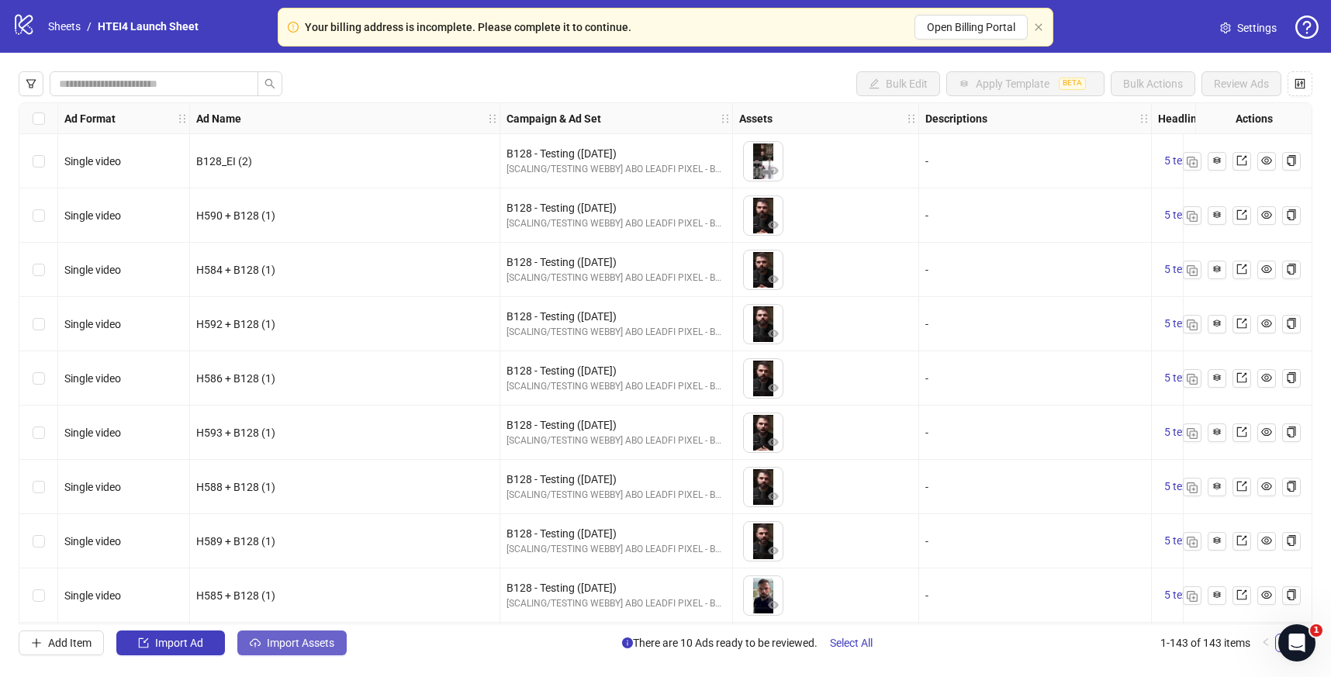
click at [305, 637] on span "Import Assets" at bounding box center [300, 643] width 67 height 12
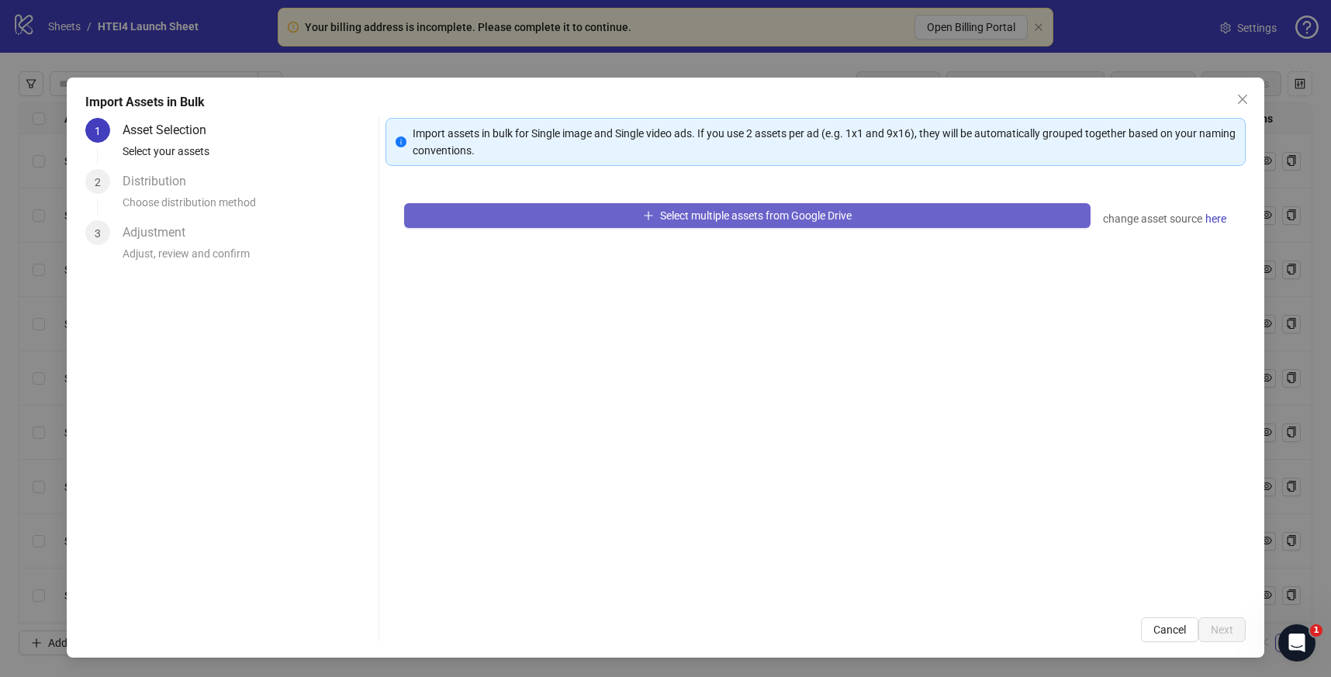
click at [694, 203] on button "Select multiple assets from Google Drive" at bounding box center [747, 215] width 687 height 25
click at [530, 204] on button "Select multiple assets from Google Drive" at bounding box center [747, 215] width 687 height 25
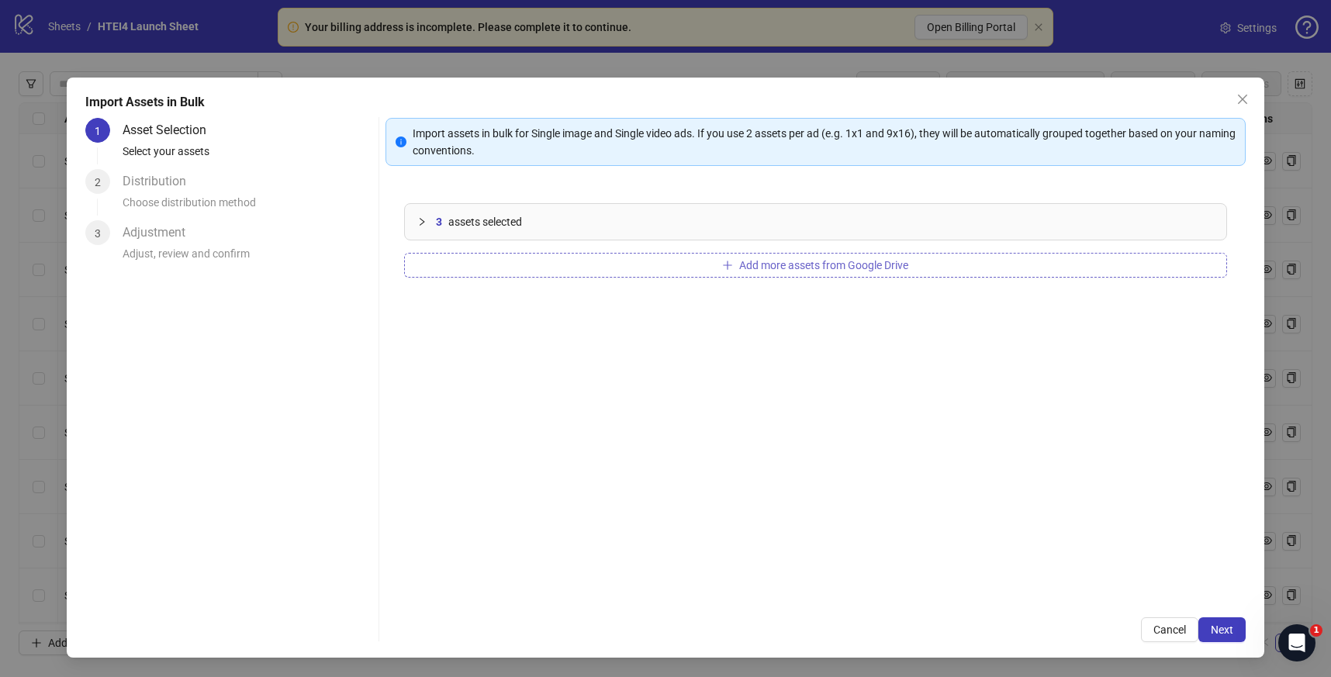
click at [572, 266] on button "Add more assets from Google Drive" at bounding box center [816, 265] width 824 height 25
click at [1226, 634] on span "Next" at bounding box center [1222, 629] width 22 height 12
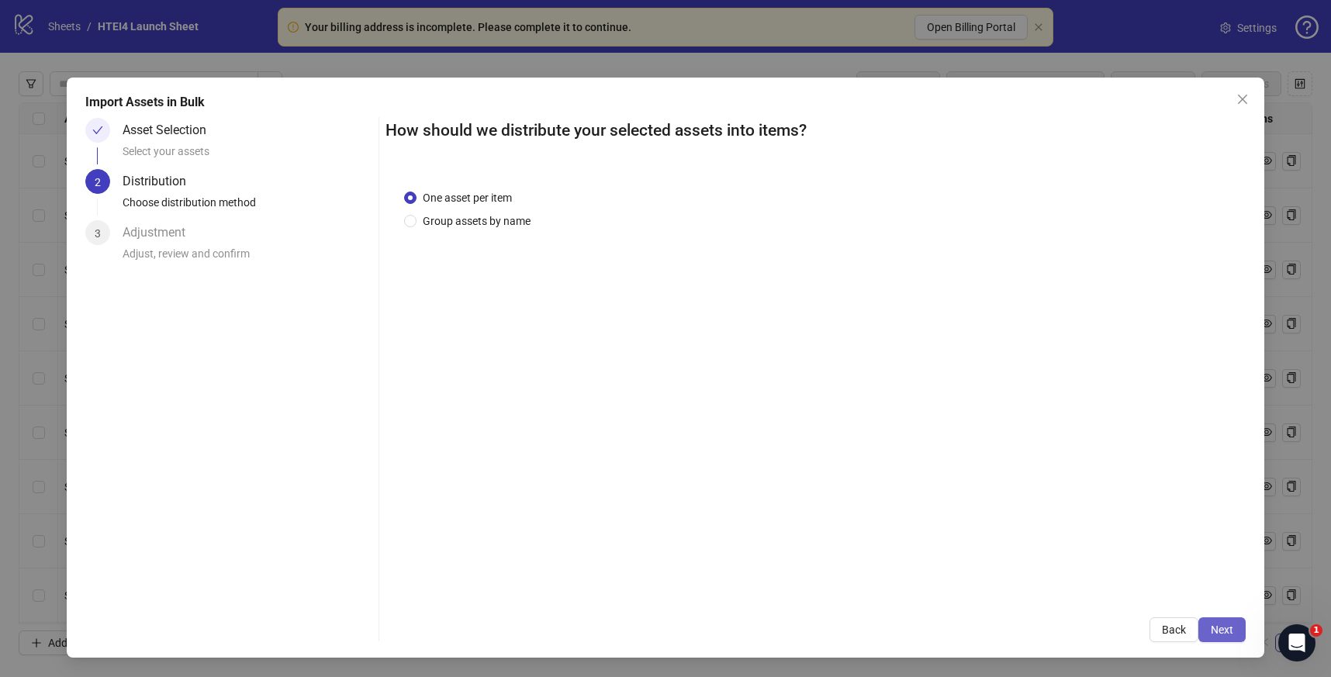
click at [1212, 620] on button "Next" at bounding box center [1221, 629] width 47 height 25
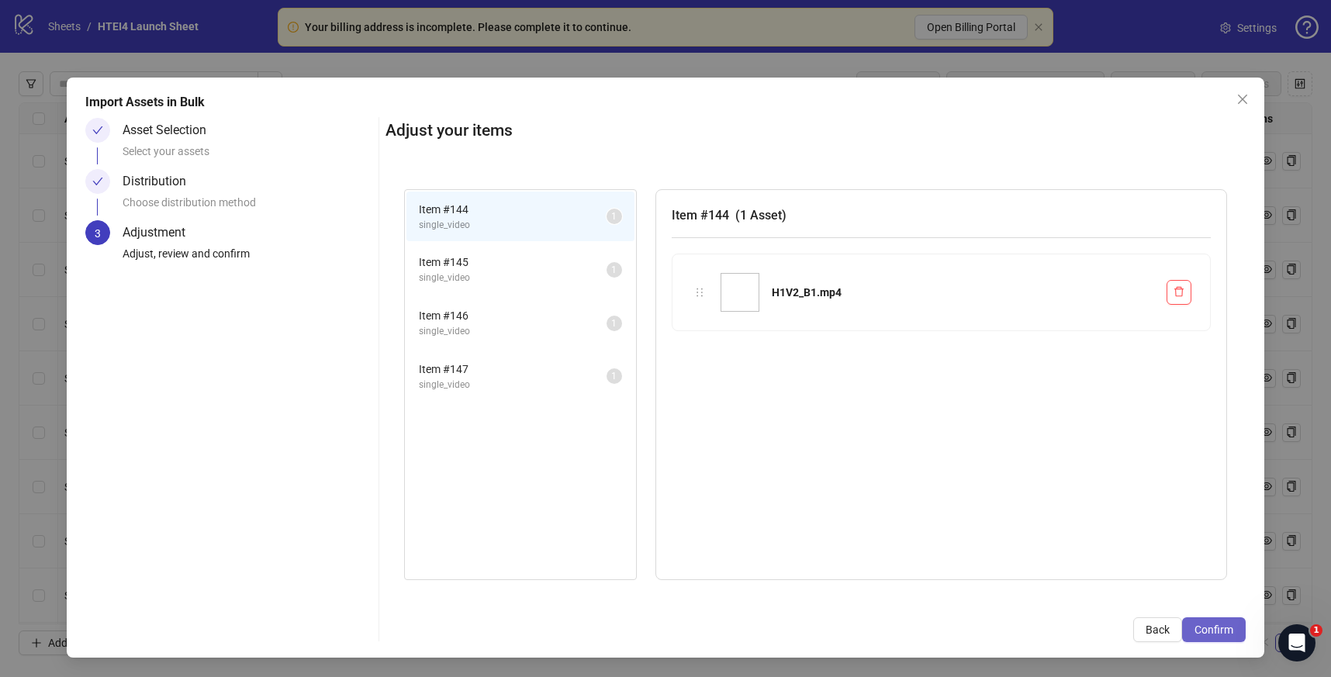
click at [1245, 632] on button "Confirm" at bounding box center [1214, 629] width 64 height 25
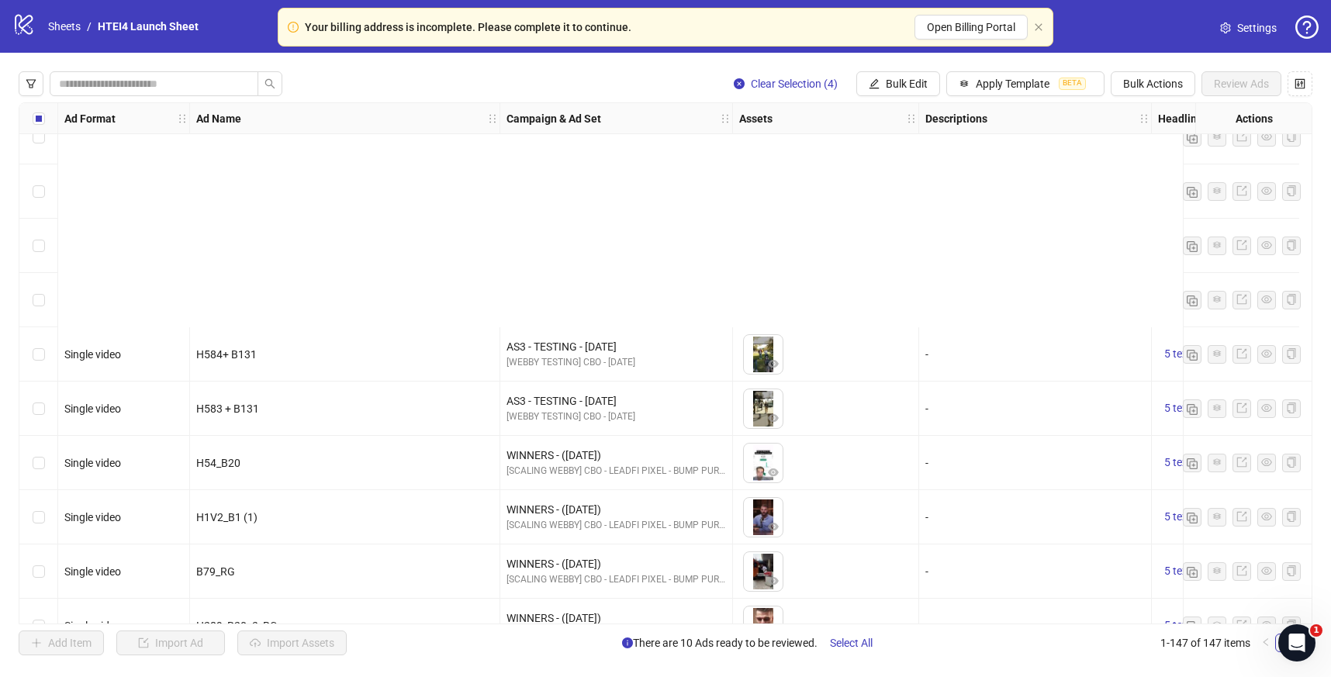
scroll to position [7497, 0]
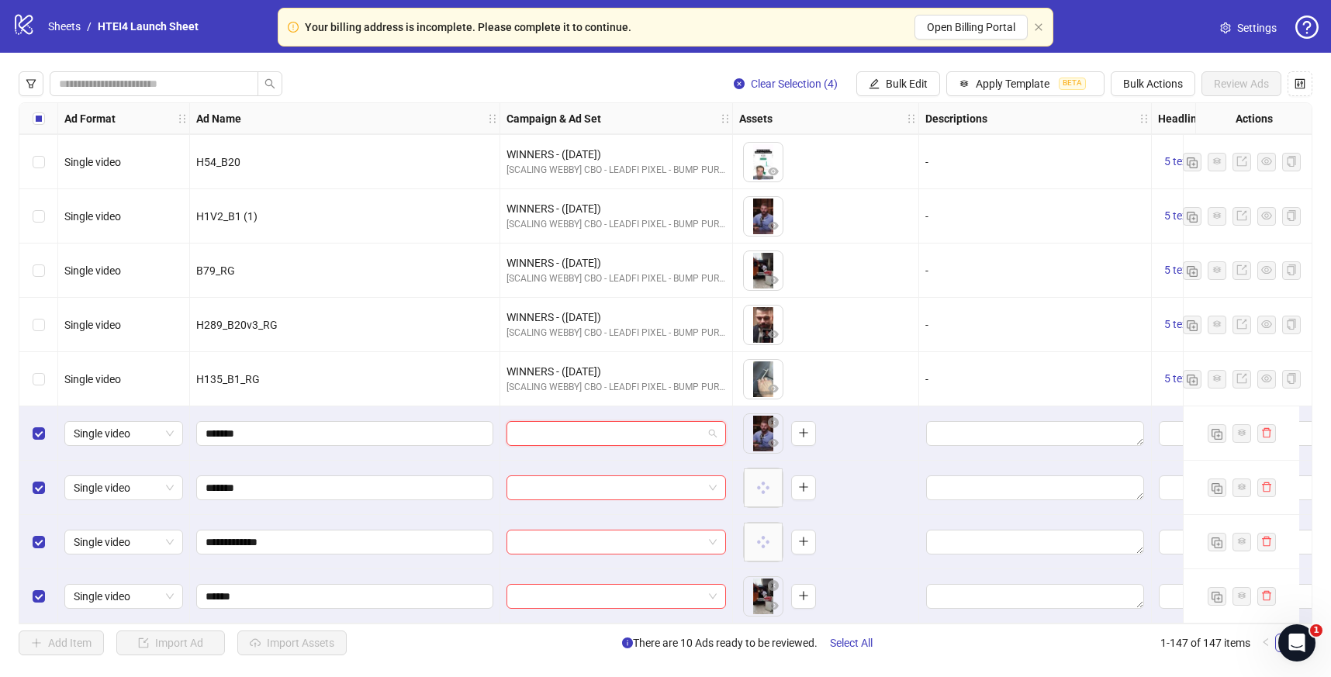
click at [561, 422] on input "search" at bounding box center [609, 433] width 187 height 23
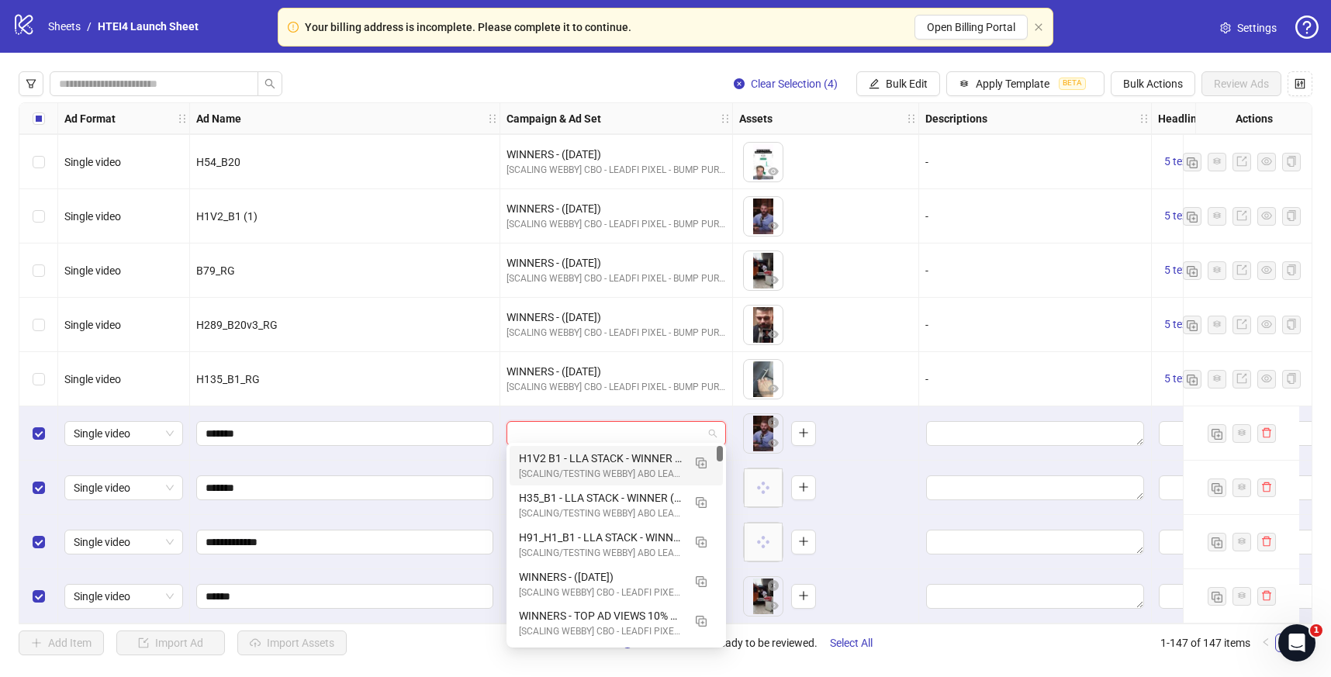
click at [585, 447] on div "H1V2 B1 - LLA STACK - WINNER (10.07.2025) [SCALING/TESTING WEBBY] ABO LEADFI PI…" at bounding box center [615, 466] width 213 height 40
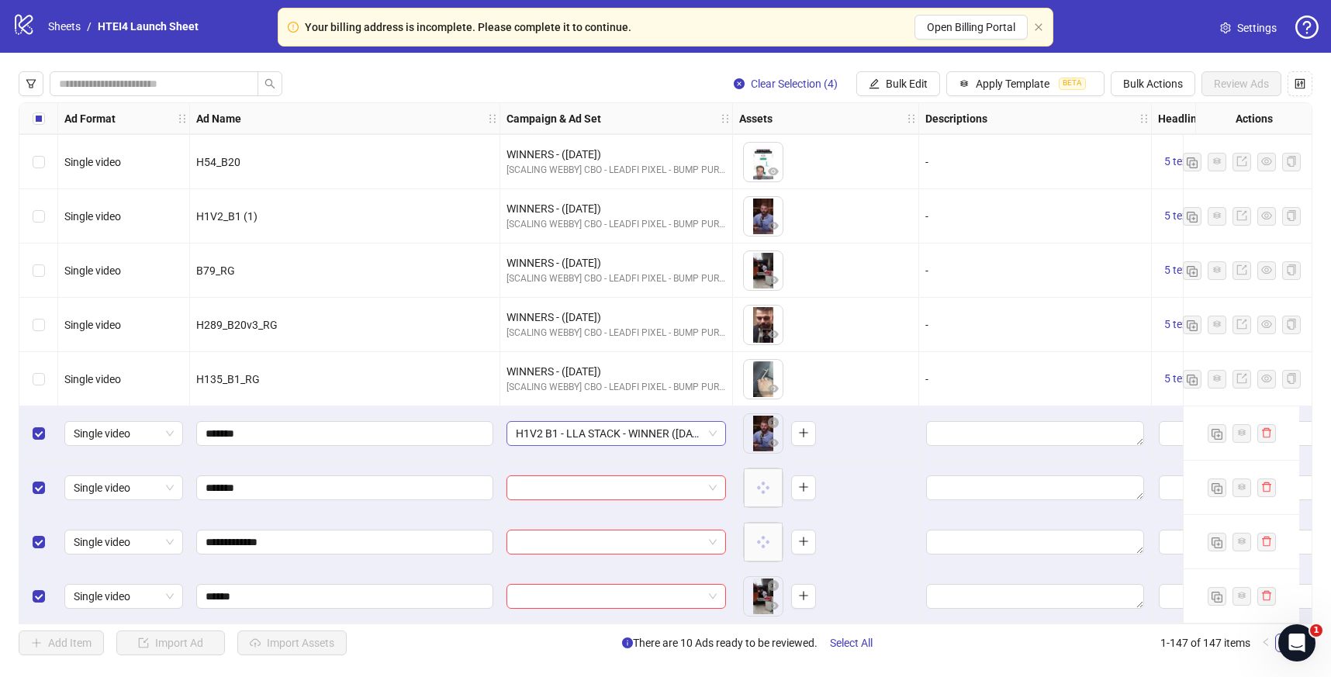
click at [579, 433] on span "H1V2 B1 - LLA STACK - WINNER (10.07.2025)" at bounding box center [616, 433] width 201 height 23
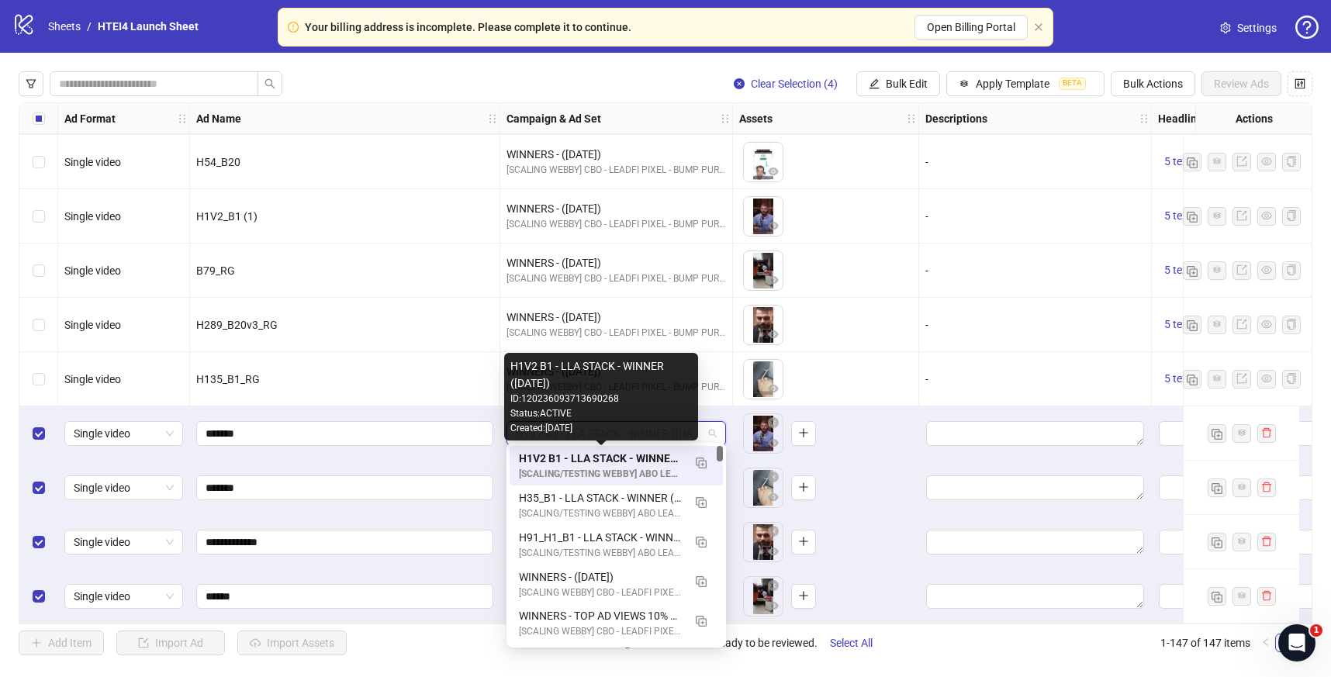
click at [585, 459] on div "H1V2 B1 - LLA STACK - WINNER (10.07.2025)" at bounding box center [601, 458] width 164 height 17
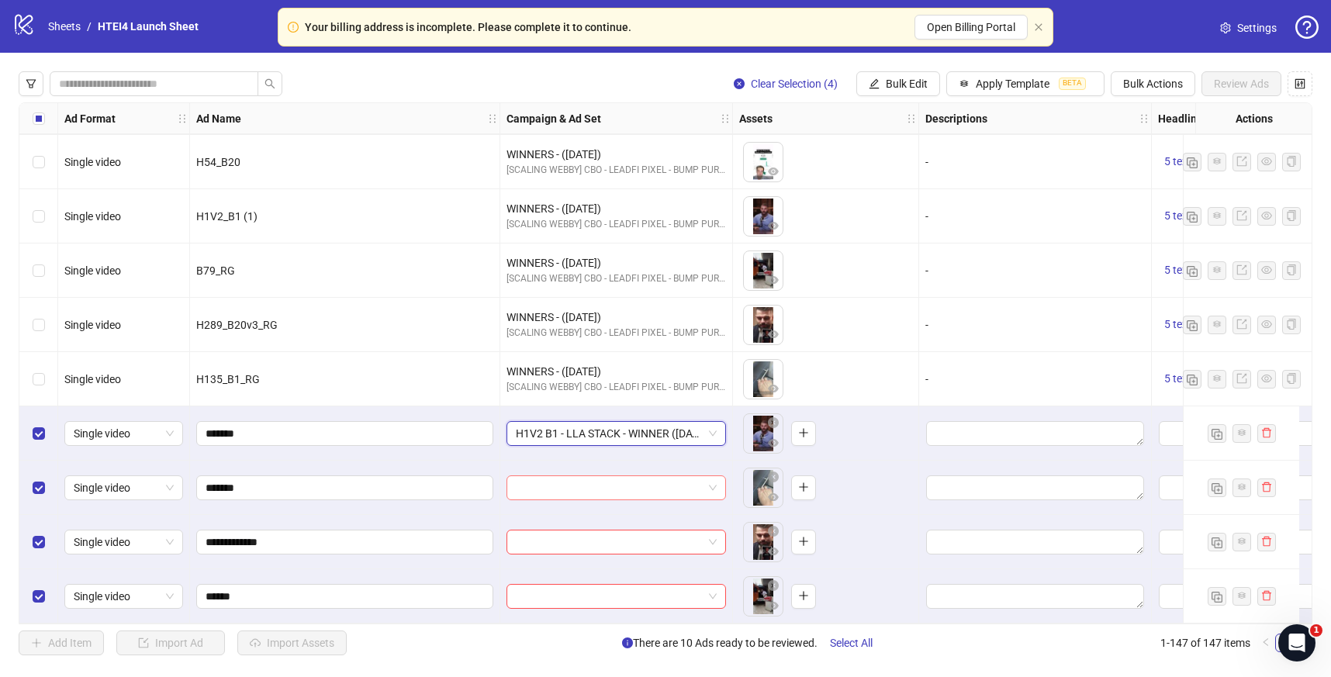
click at [560, 489] on input "search" at bounding box center [609, 487] width 187 height 23
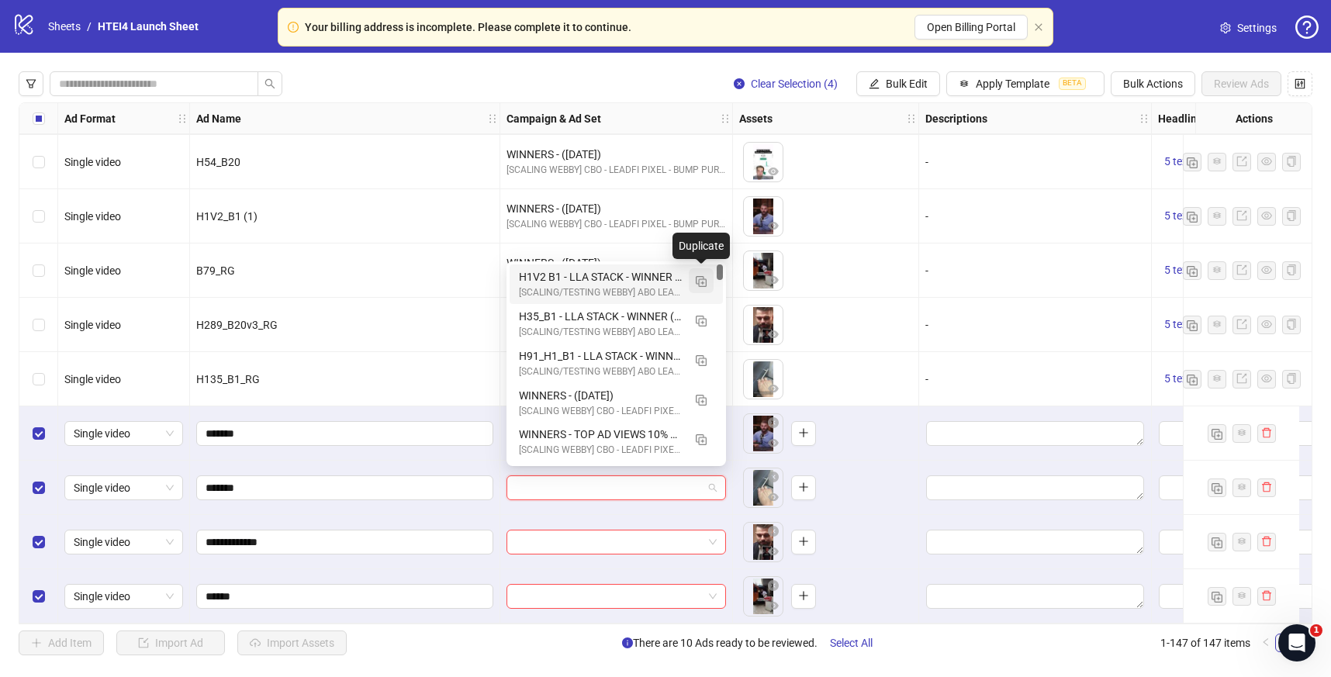
click at [699, 278] on img "button" at bounding box center [701, 281] width 11 height 11
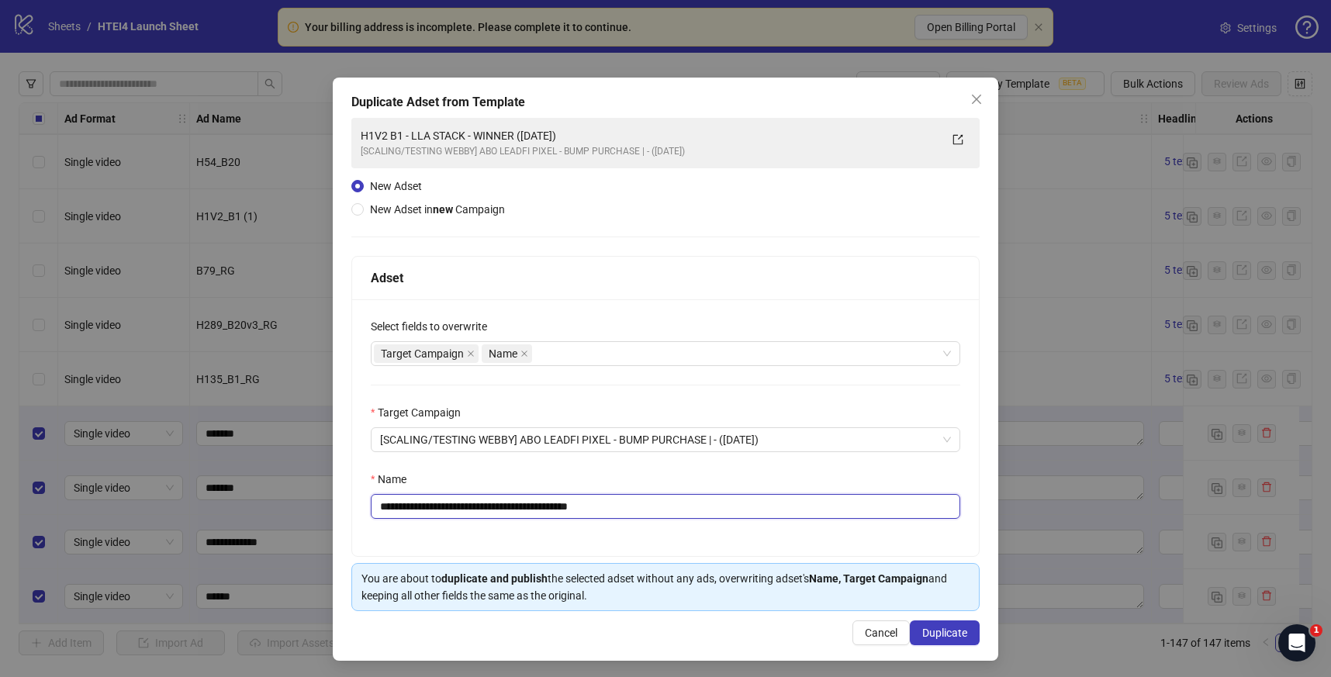
drag, startPoint x: 420, startPoint y: 509, endPoint x: 392, endPoint y: 509, distance: 28.7
click at [392, 509] on input "**********" at bounding box center [665, 506] width 589 height 25
drag, startPoint x: 602, startPoint y: 512, endPoint x: 739, endPoint y: 515, distance: 137.3
click at [739, 515] on input "**********" at bounding box center [665, 506] width 589 height 25
type input "**********"
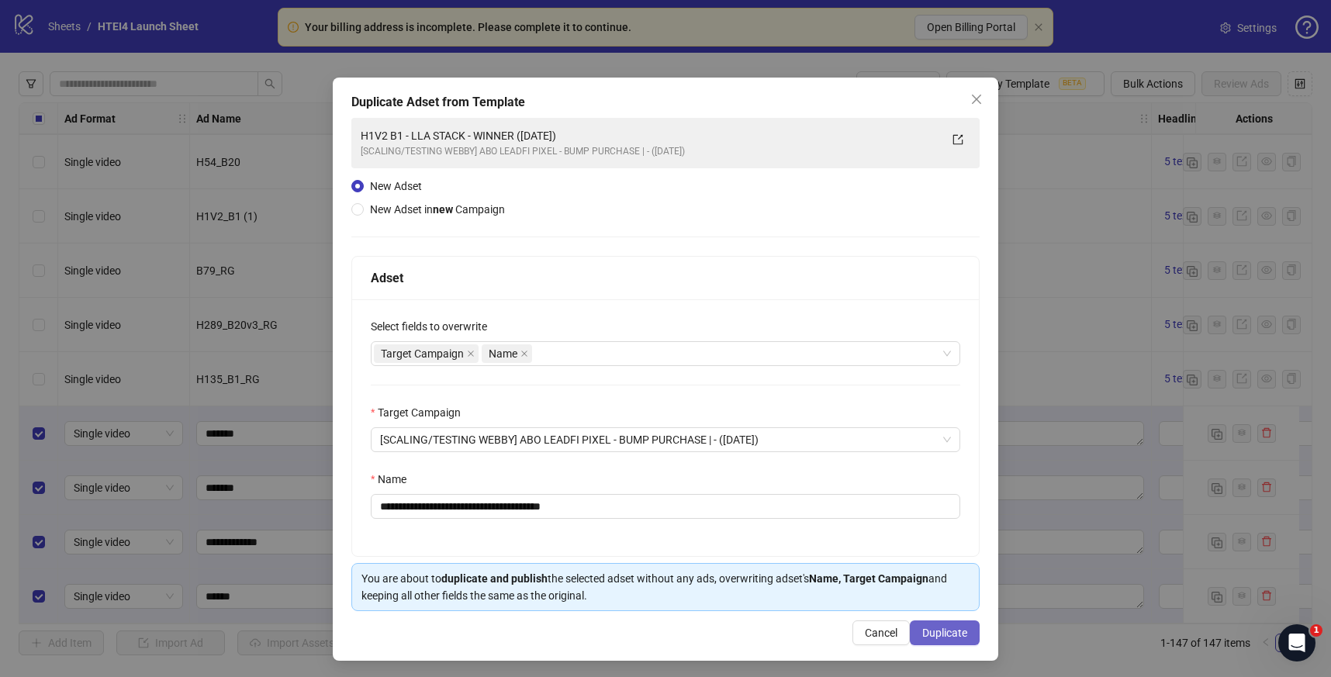
click at [945, 626] on button "Duplicate" at bounding box center [945, 632] width 70 height 25
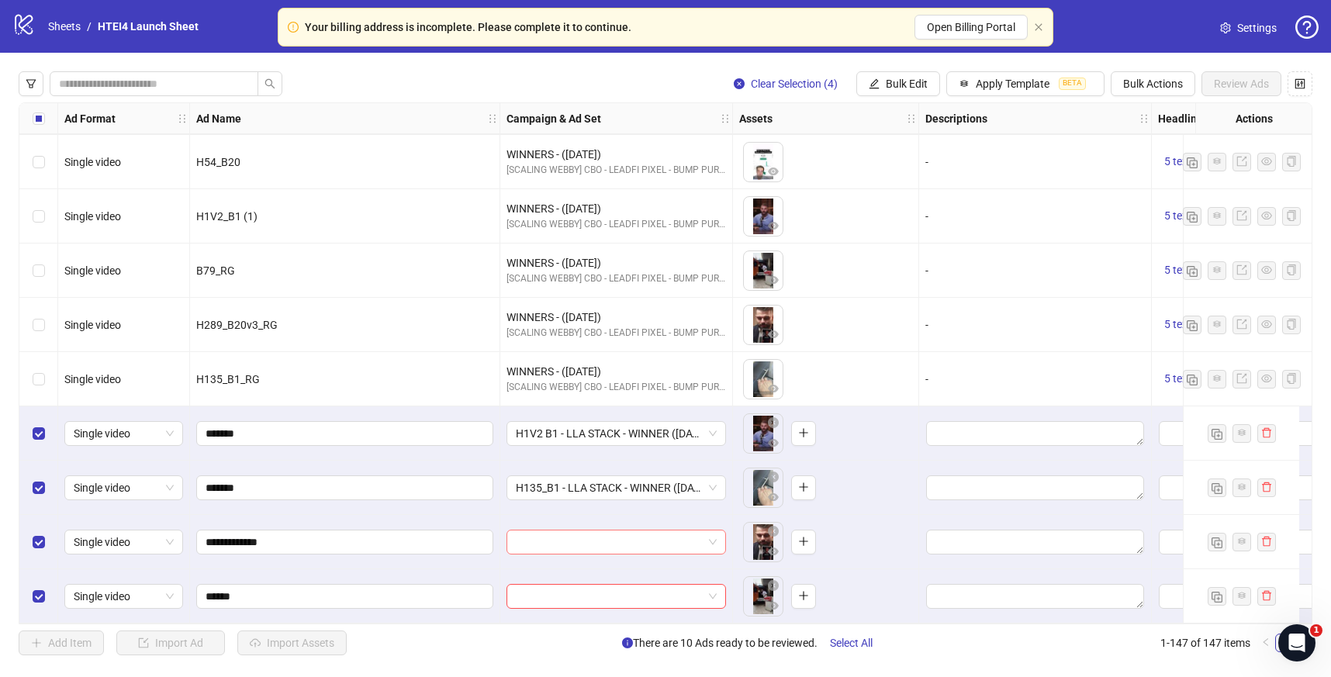
click at [542, 540] on input "search" at bounding box center [609, 541] width 187 height 23
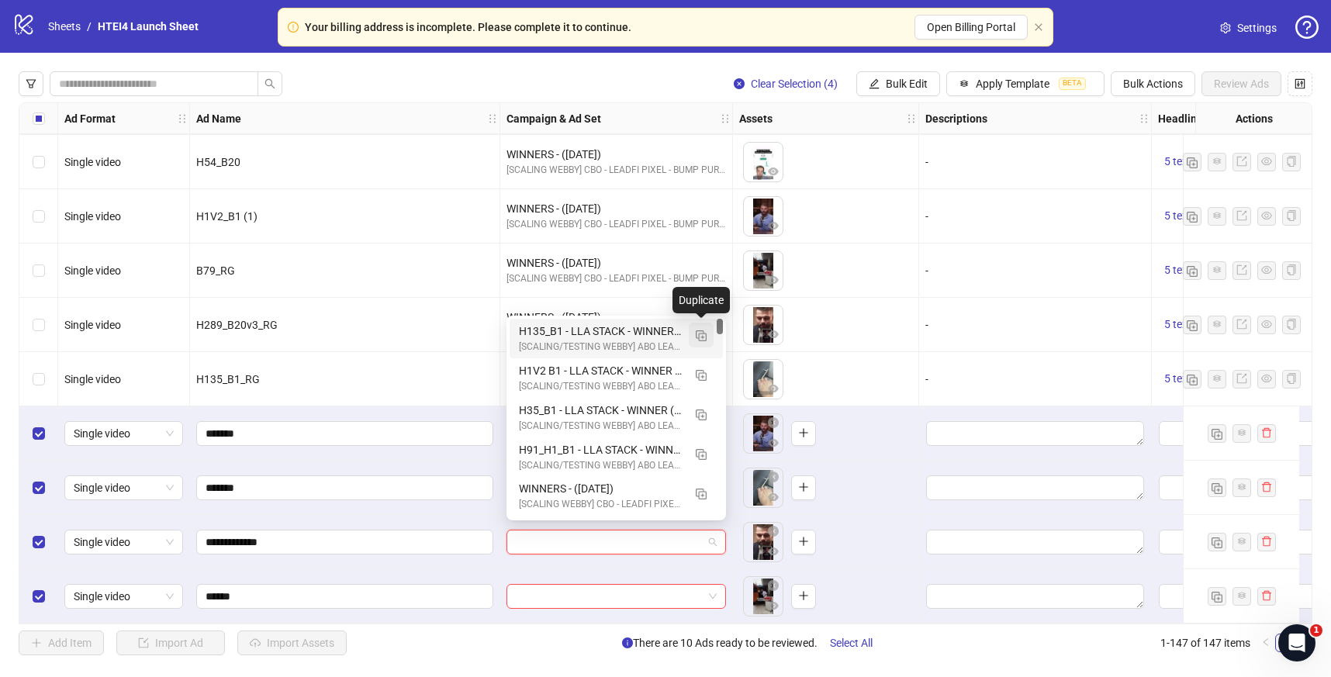
click at [706, 335] on button "button" at bounding box center [701, 335] width 25 height 25
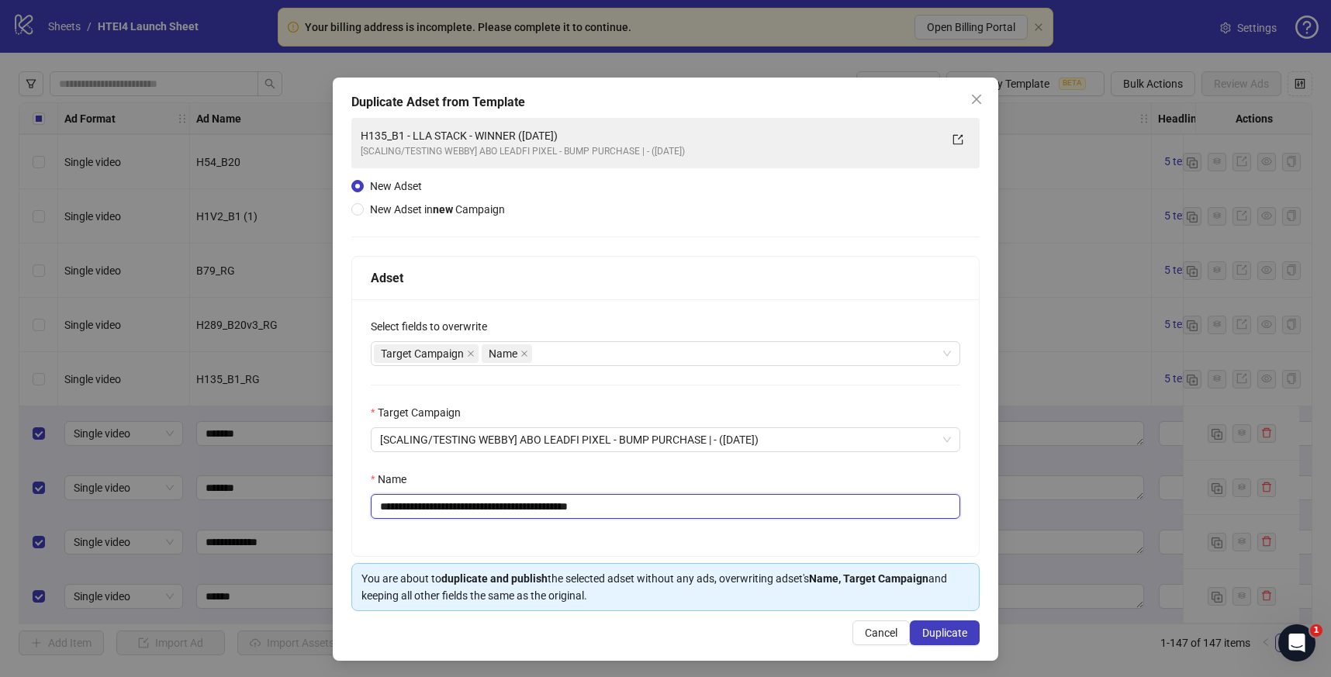
drag, startPoint x: 424, startPoint y: 509, endPoint x: 354, endPoint y: 506, distance: 70.7
click at [354, 507] on div "**********" at bounding box center [665, 427] width 627 height 257
drag, startPoint x: 651, startPoint y: 510, endPoint x: 684, endPoint y: 509, distance: 33.4
click at [683, 510] on input "**********" at bounding box center [665, 506] width 589 height 25
type input "**********"
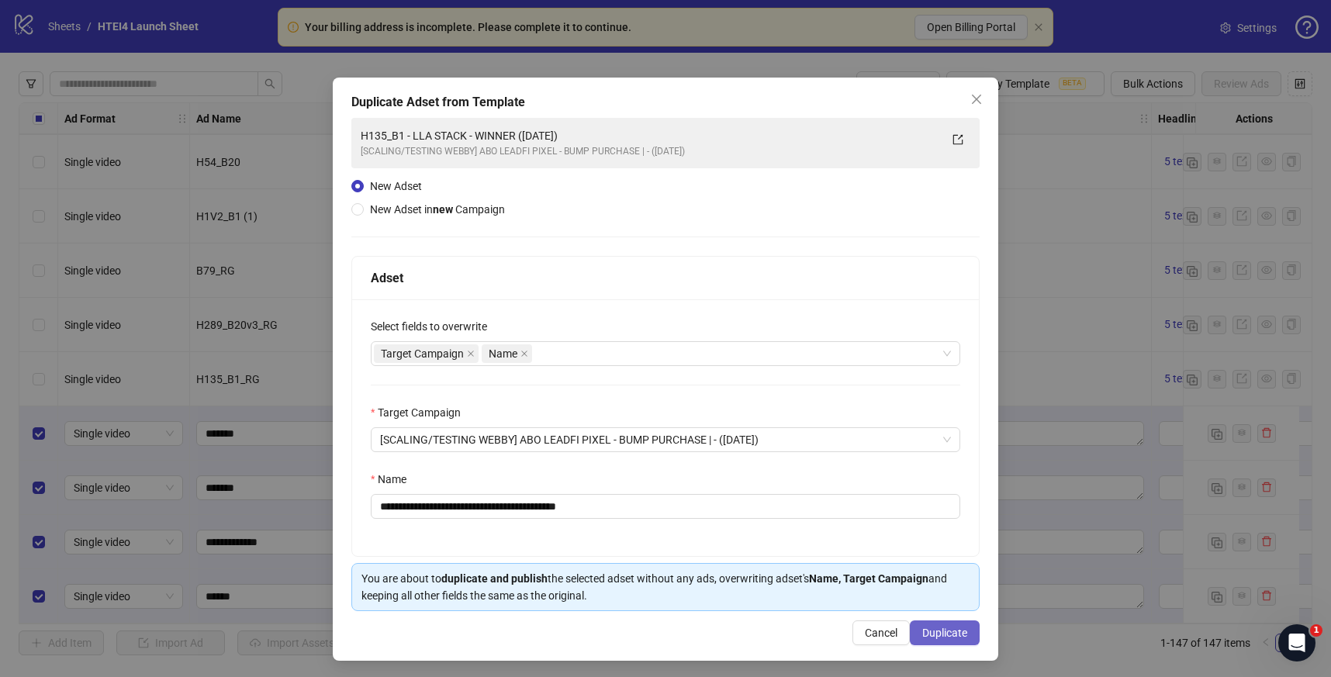
click at [945, 637] on span "Duplicate" at bounding box center [944, 633] width 45 height 12
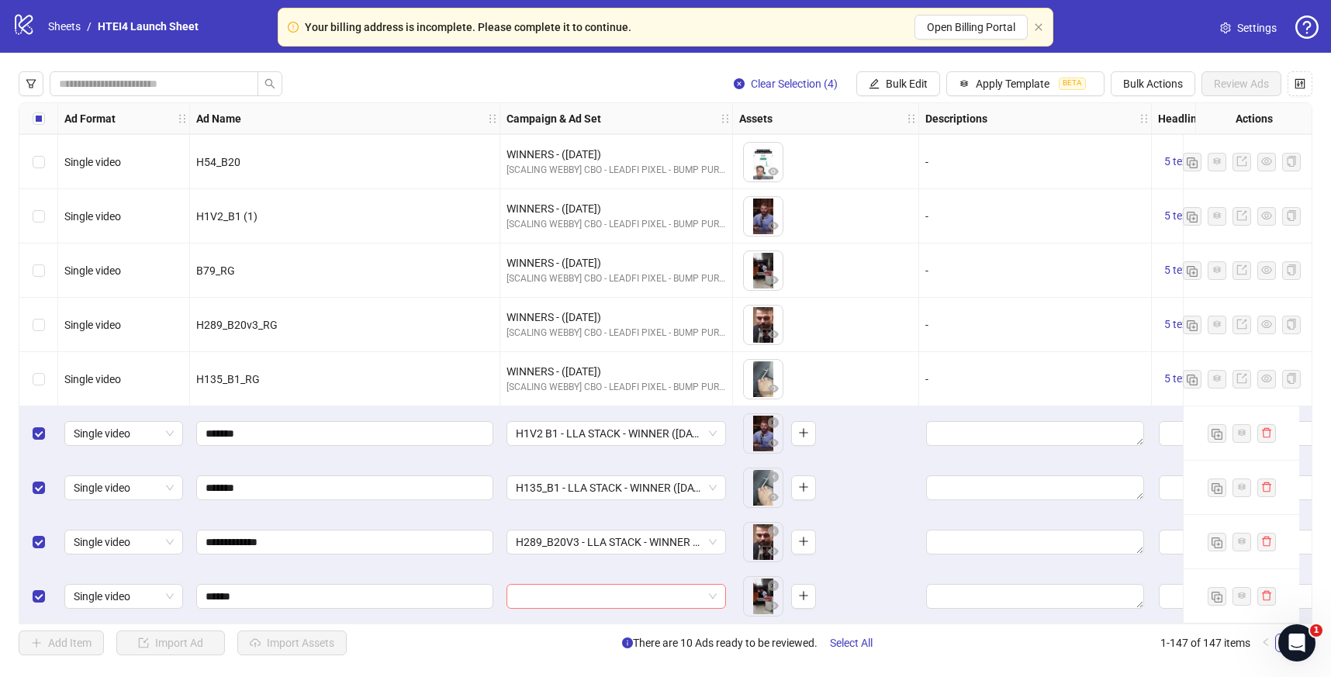
click at [587, 599] on input "search" at bounding box center [609, 596] width 187 height 23
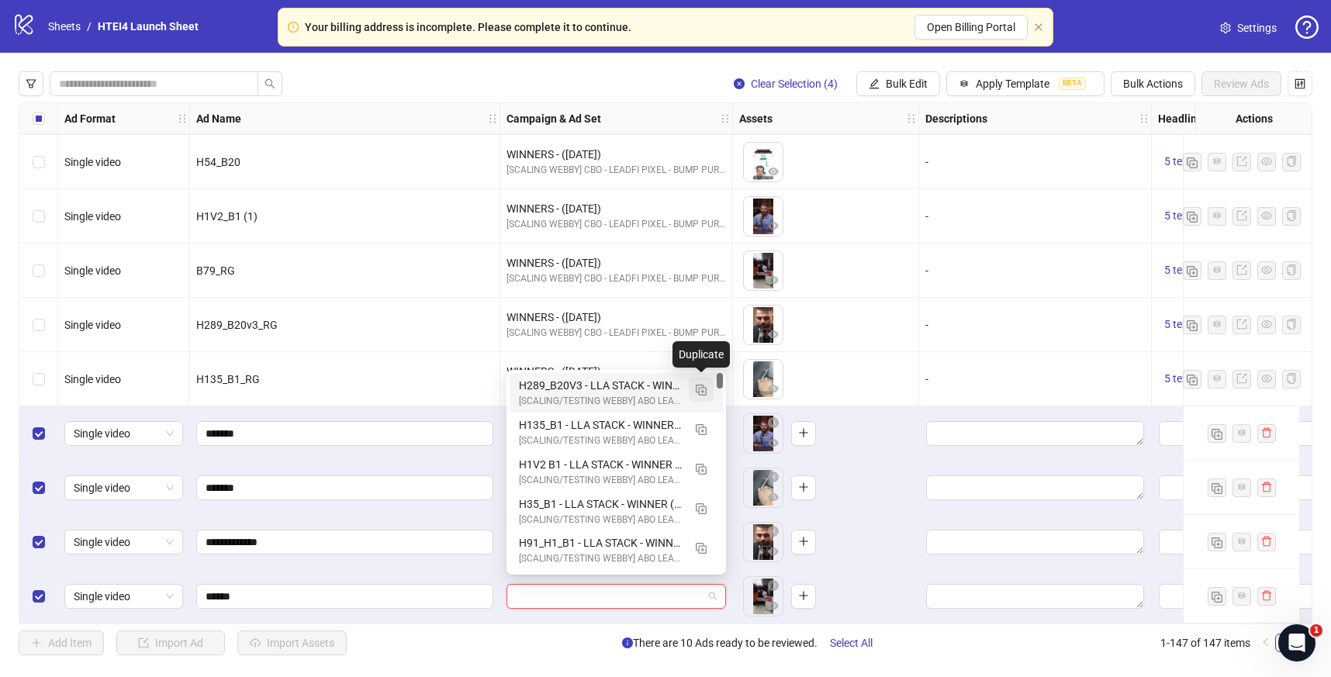
click at [703, 393] on img "button" at bounding box center [701, 390] width 11 height 11
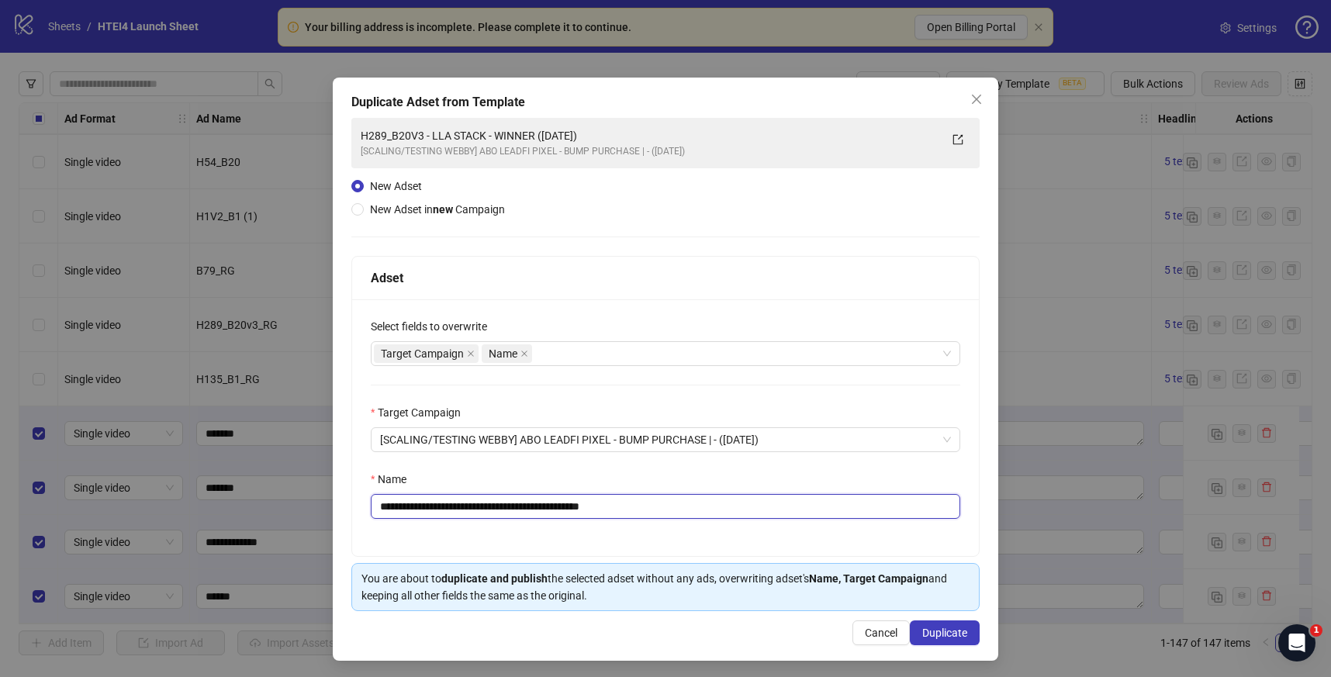
drag, startPoint x: 443, startPoint y: 509, endPoint x: 274, endPoint y: 505, distance: 169.1
click at [274, 505] on div "**********" at bounding box center [665, 338] width 1331 height 677
drag, startPoint x: 601, startPoint y: 506, endPoint x: 714, endPoint y: 506, distance: 113.2
click at [711, 506] on input "**********" at bounding box center [665, 506] width 589 height 25
type input "**********"
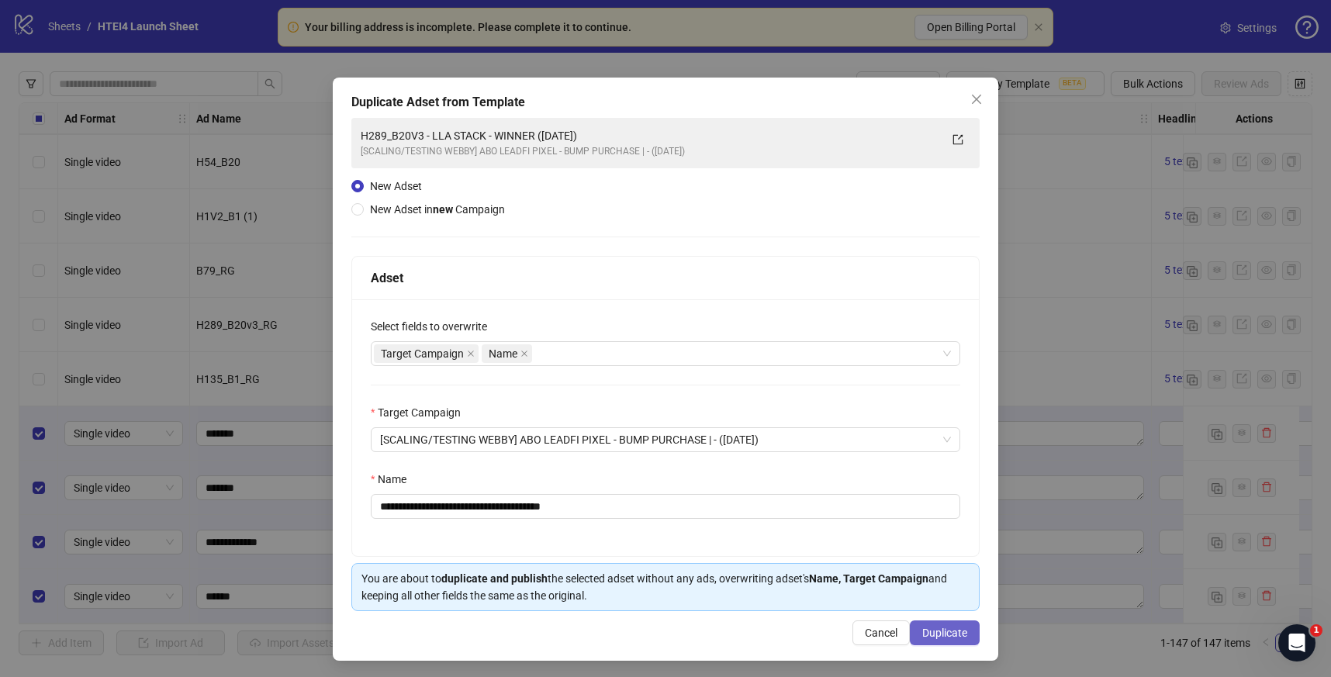
click at [971, 641] on button "Duplicate" at bounding box center [945, 632] width 70 height 25
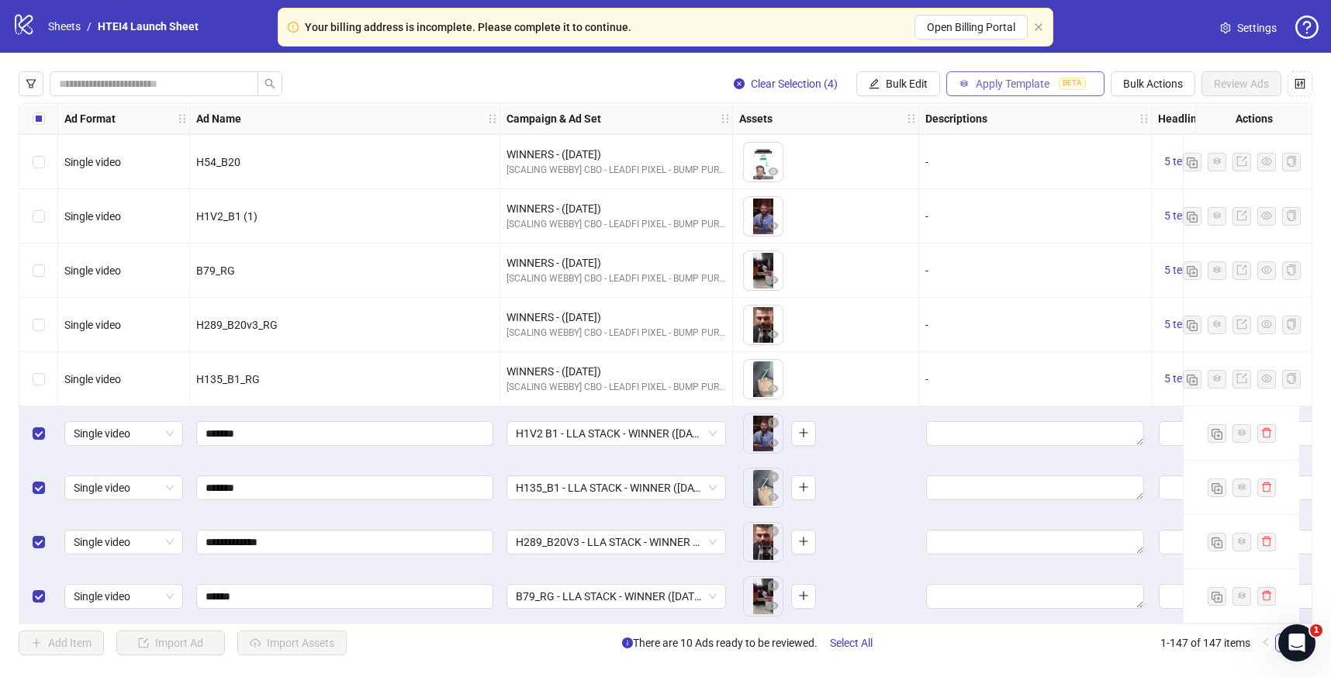
click at [1008, 88] on span "Apply Template" at bounding box center [1013, 84] width 74 height 12
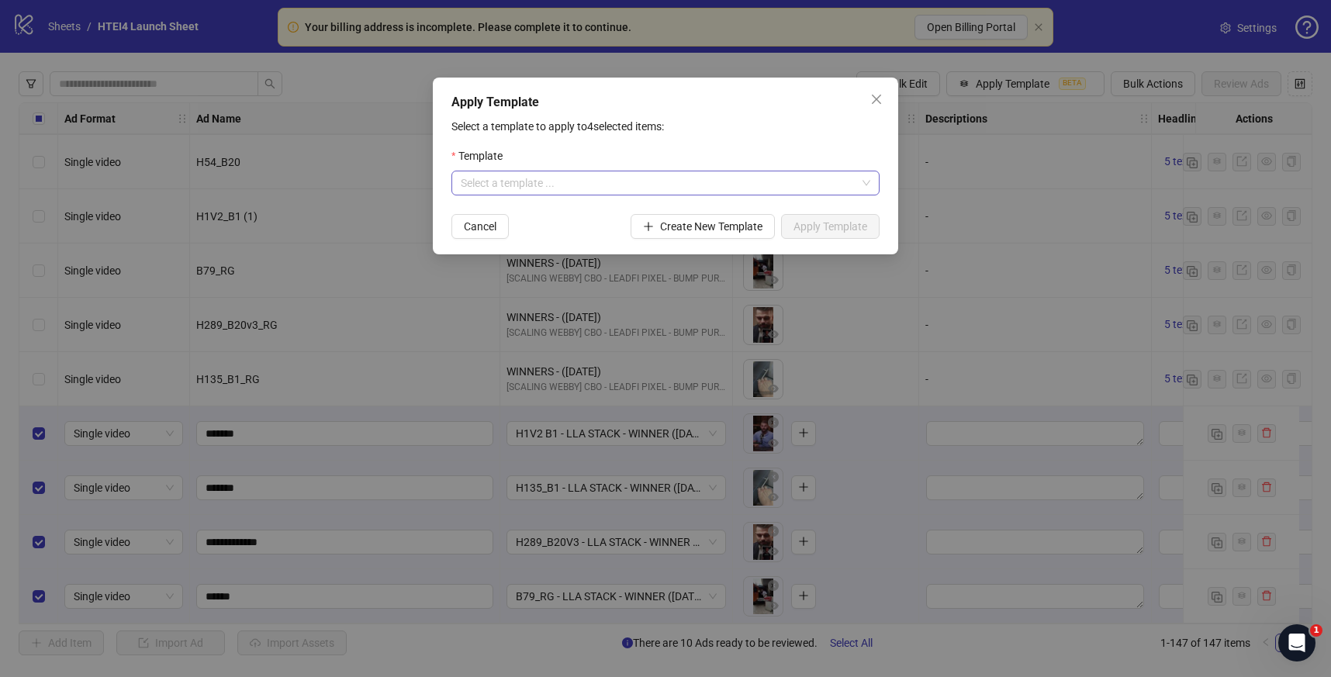
click at [811, 178] on input "search" at bounding box center [658, 182] width 395 height 23
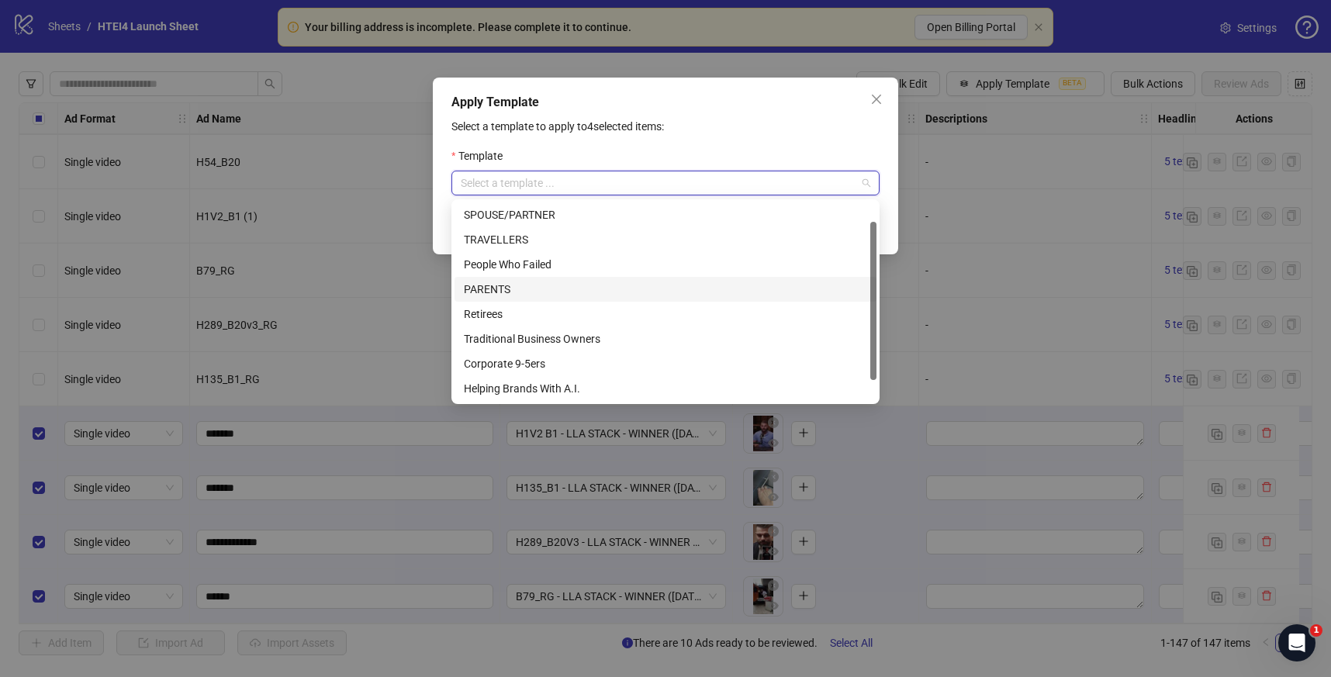
scroll to position [50, 0]
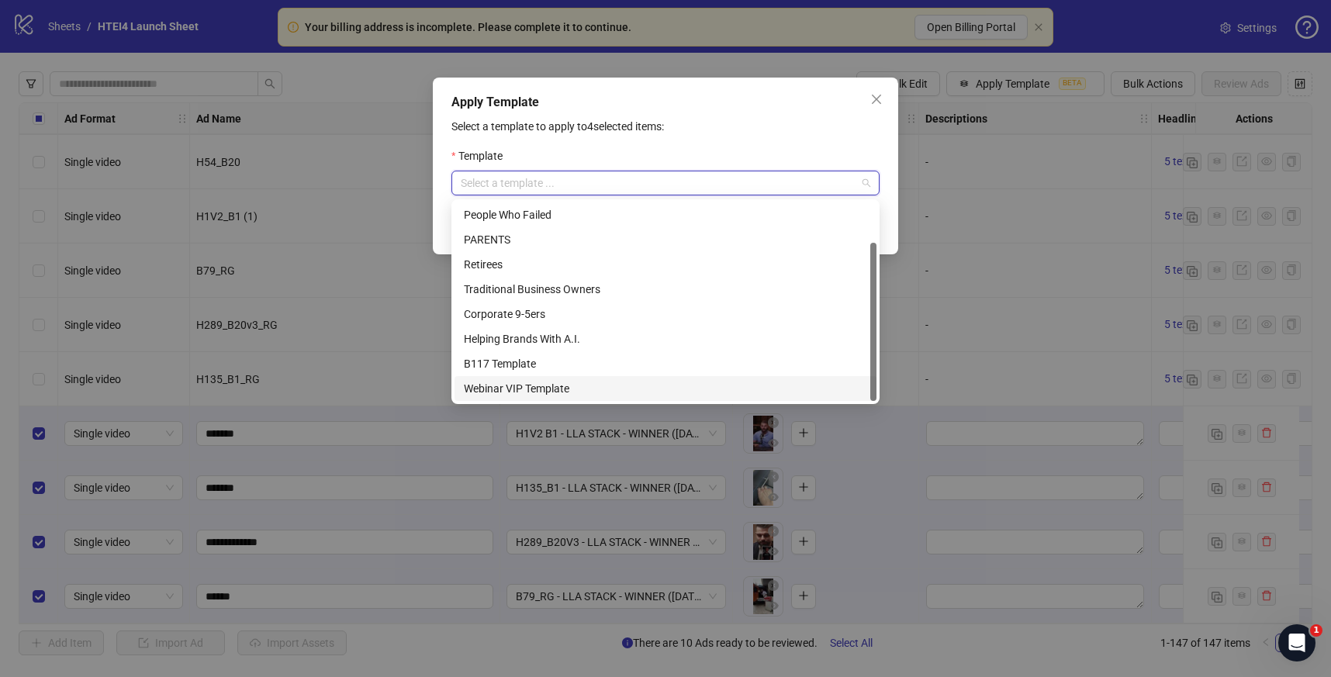
click at [685, 381] on div "Webinar VIP Template" at bounding box center [665, 388] width 403 height 17
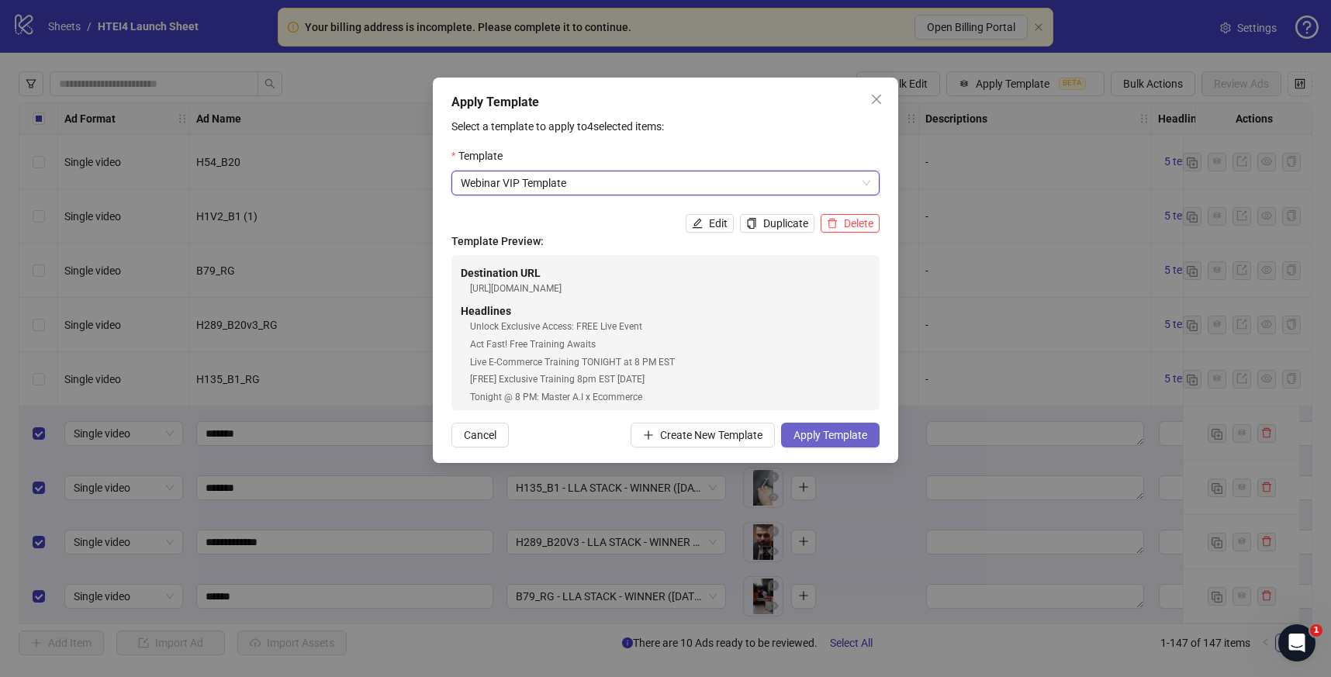
click at [859, 433] on span "Apply Template" at bounding box center [830, 435] width 74 height 12
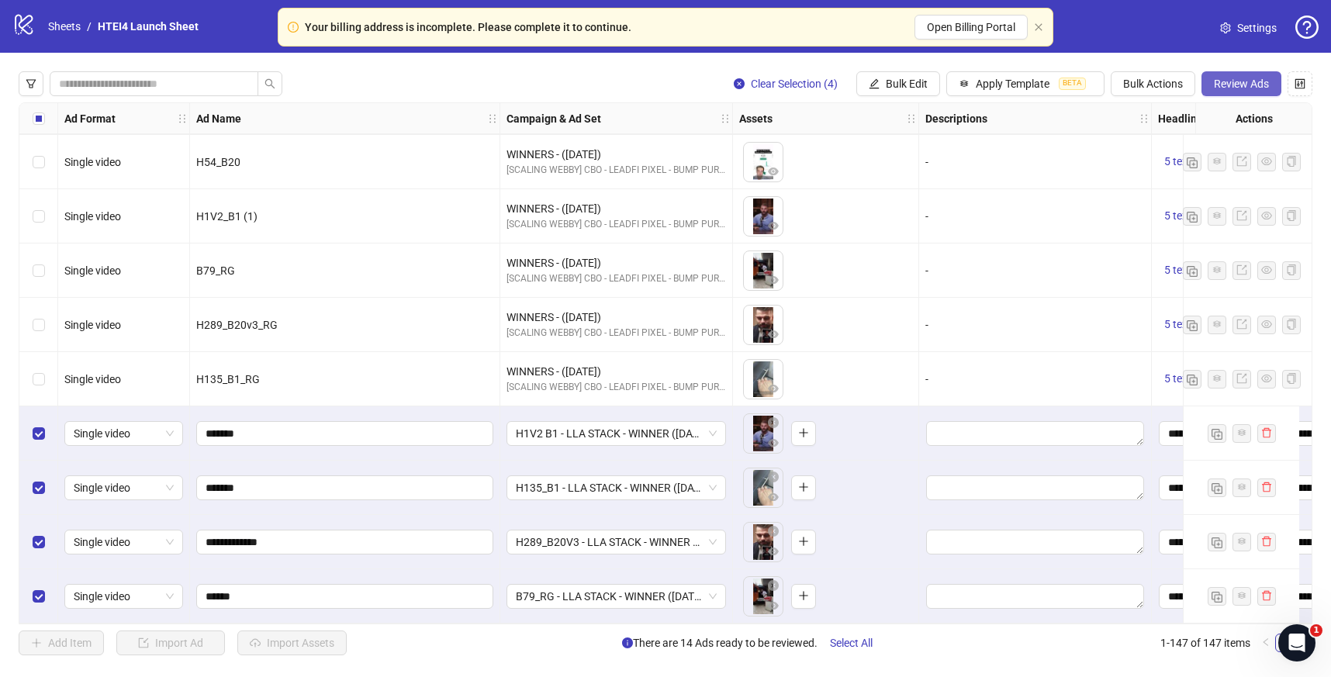
click at [1251, 88] on span "Review Ads" at bounding box center [1241, 84] width 55 height 12
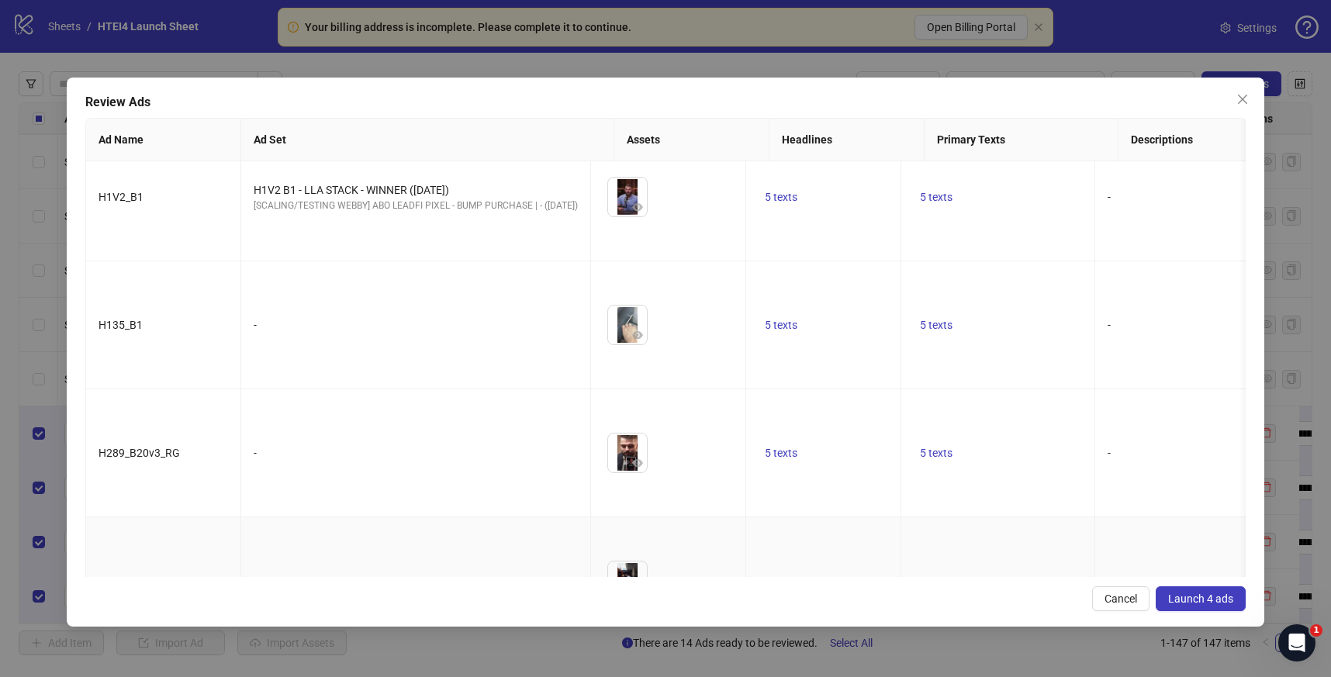
scroll to position [0, 0]
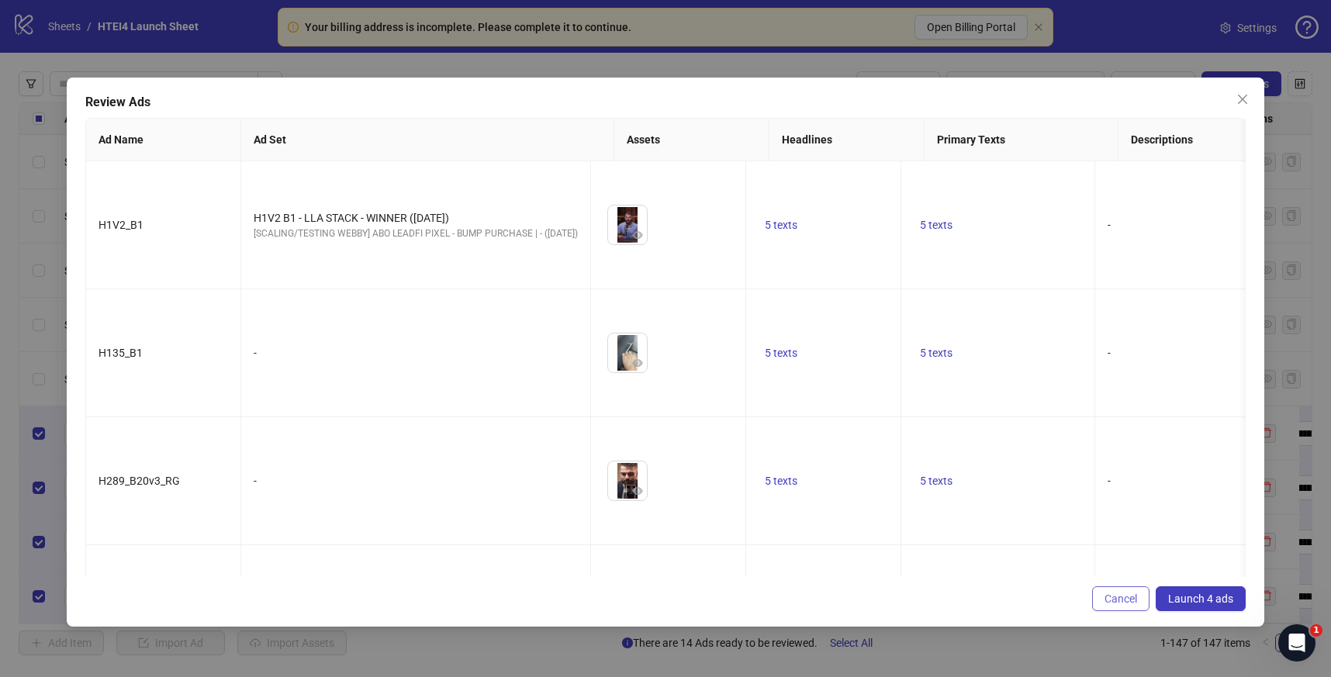
click at [1138, 603] on button "Cancel" at bounding box center [1120, 598] width 57 height 25
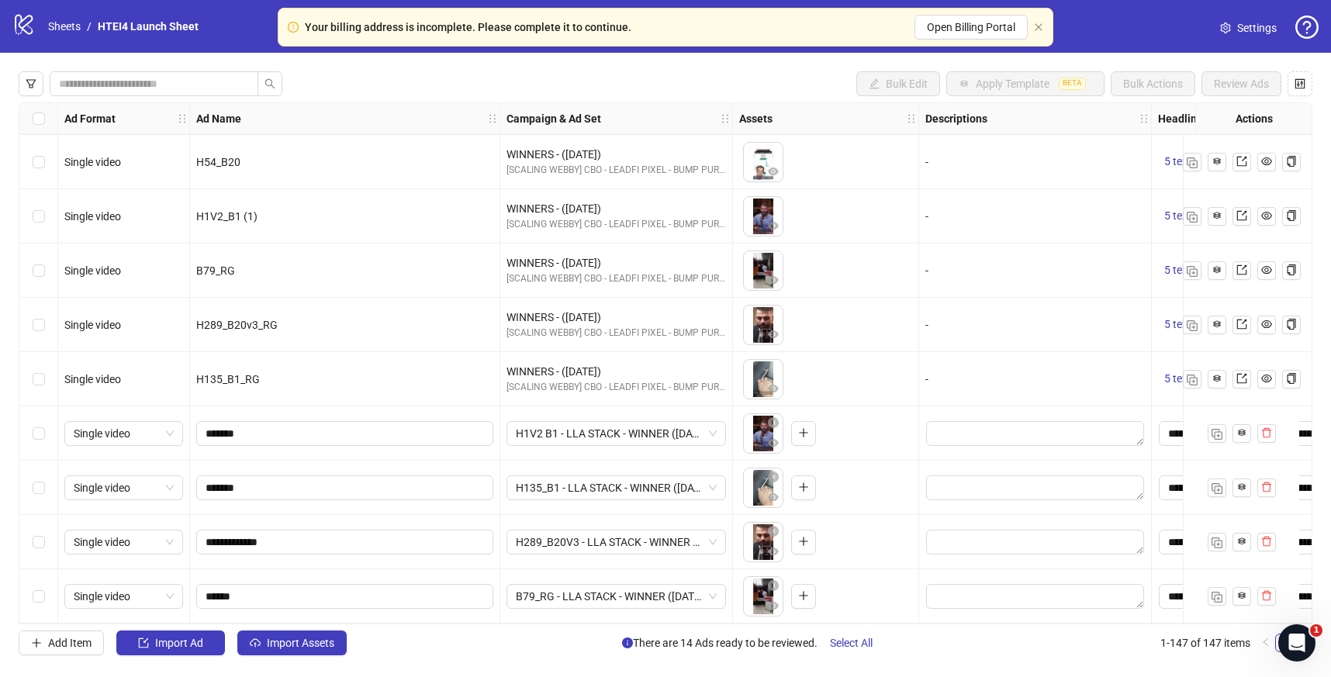
click at [45, 432] on div "Select row 144" at bounding box center [38, 433] width 39 height 54
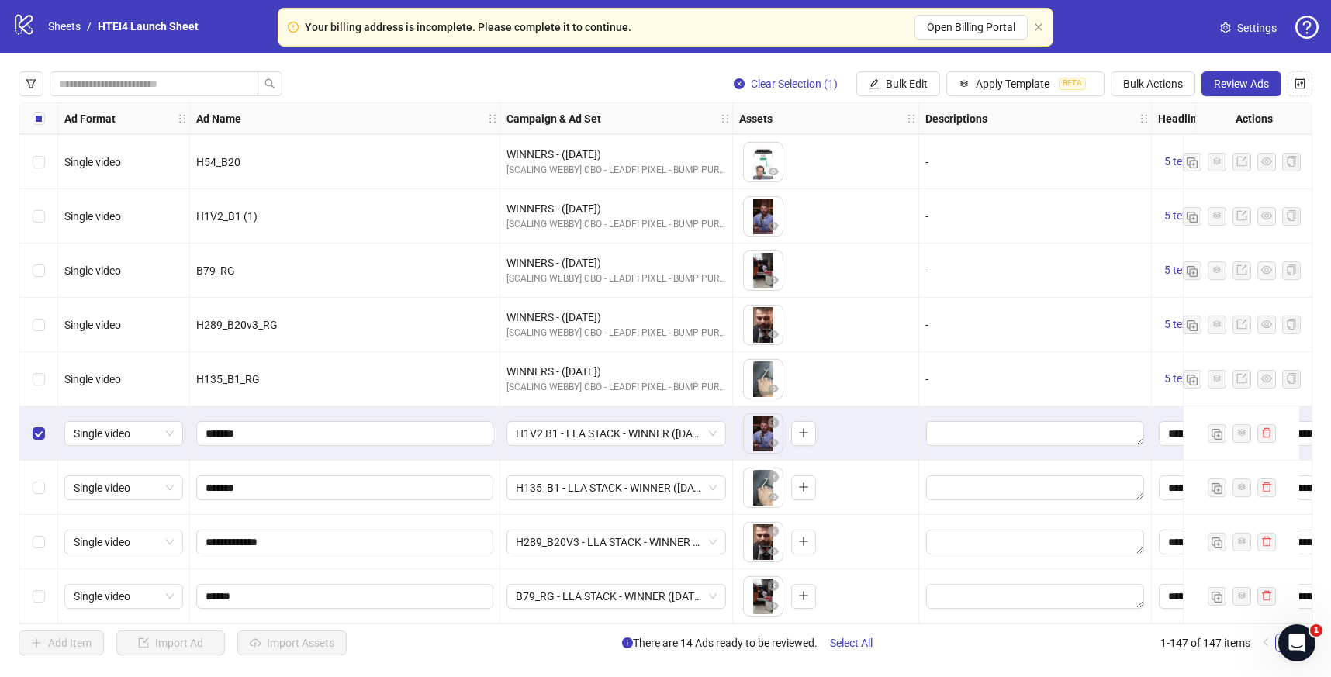
click at [44, 479] on div "Select row 145" at bounding box center [38, 488] width 39 height 54
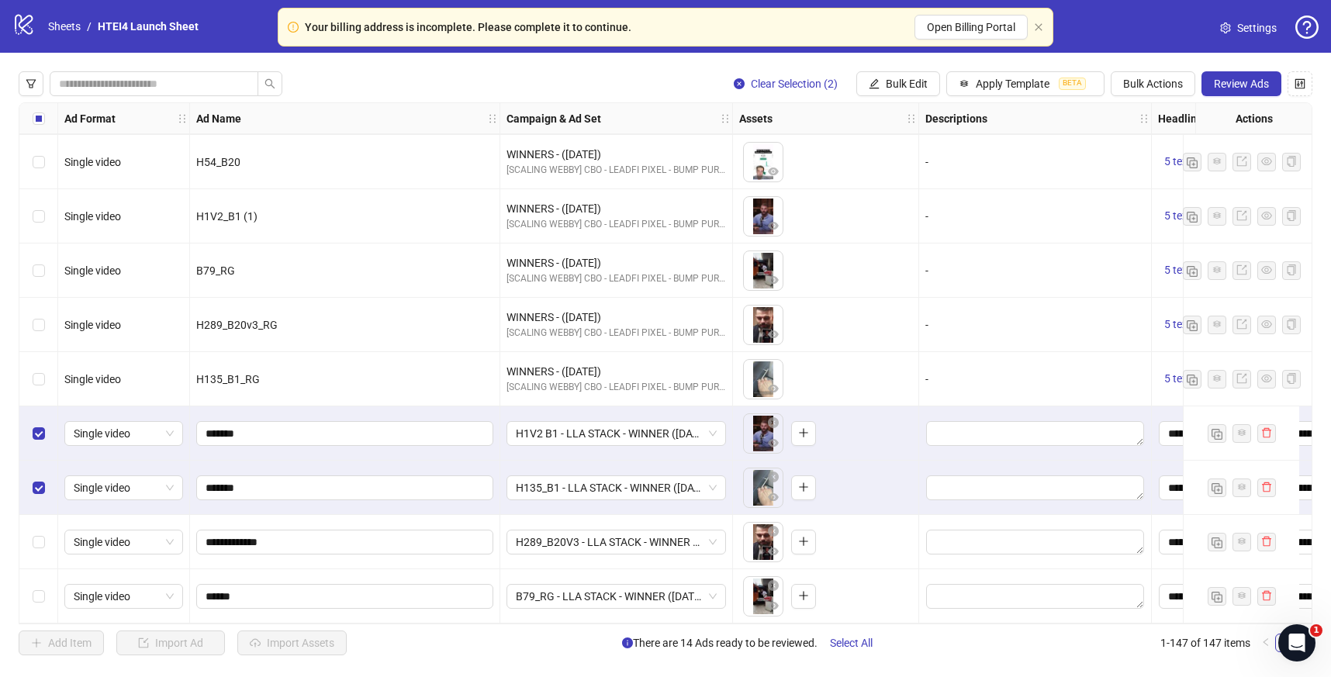
click at [44, 534] on div "Select row 146" at bounding box center [38, 542] width 39 height 54
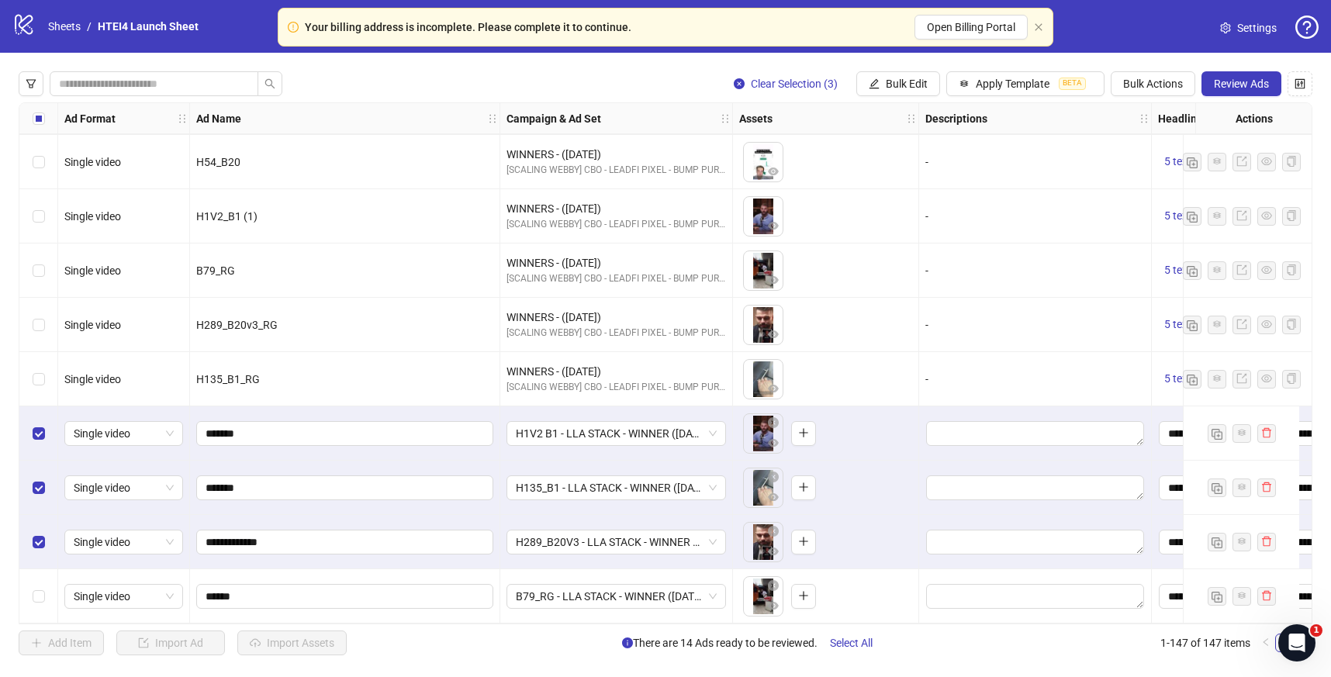
click at [44, 590] on div "Select row 147" at bounding box center [38, 596] width 39 height 54
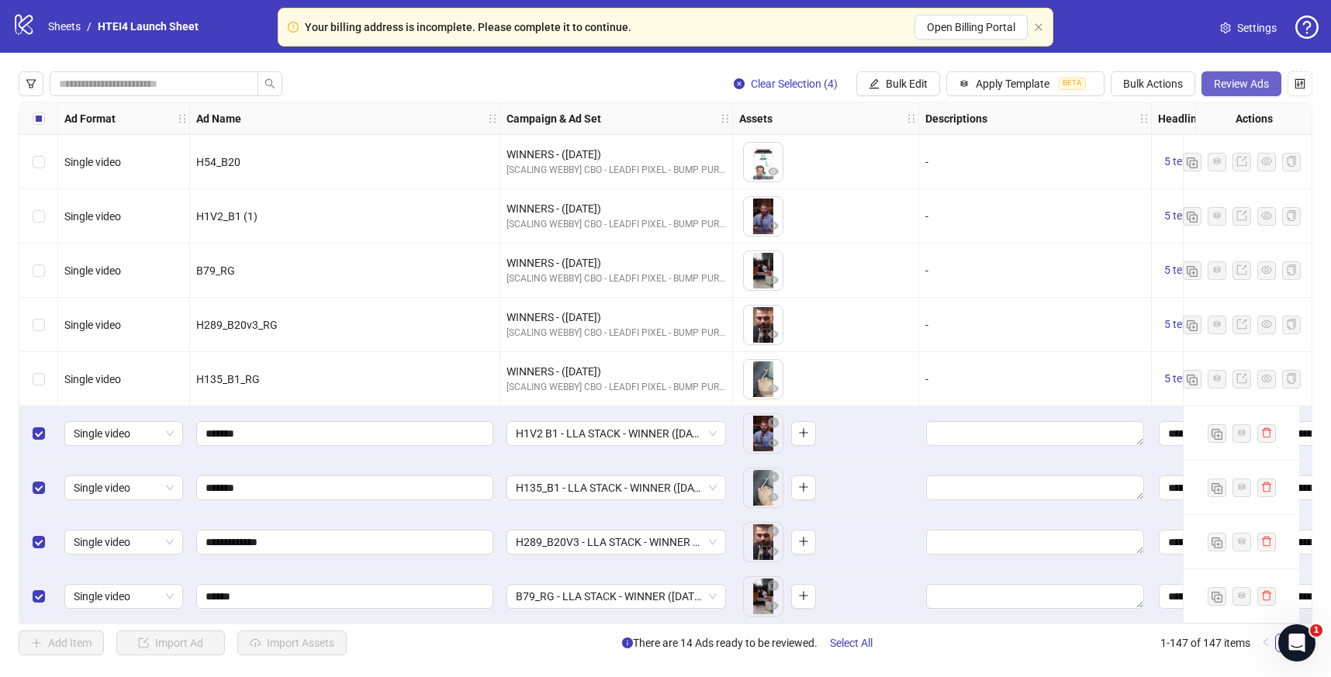
click at [1245, 81] on span "Review Ads" at bounding box center [1241, 84] width 55 height 12
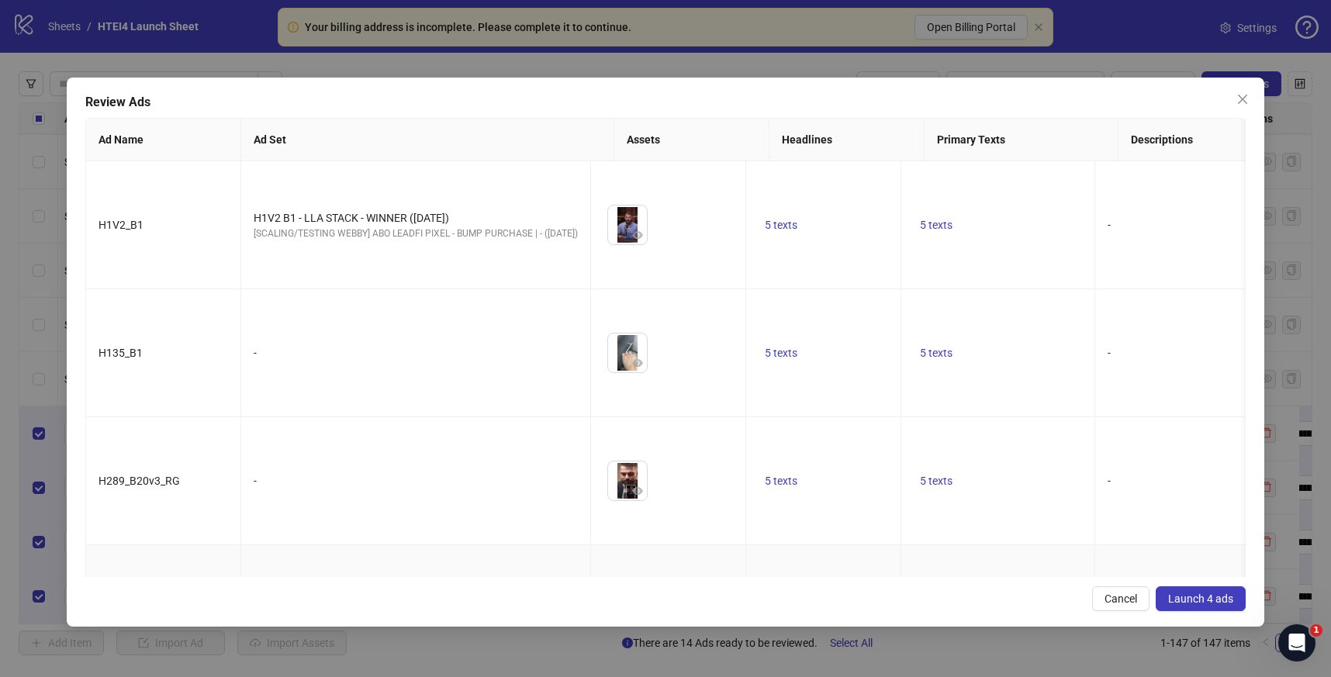
click at [1188, 601] on span "Launch 4 ads" at bounding box center [1200, 598] width 65 height 12
